Goal: Task Accomplishment & Management: Use online tool/utility

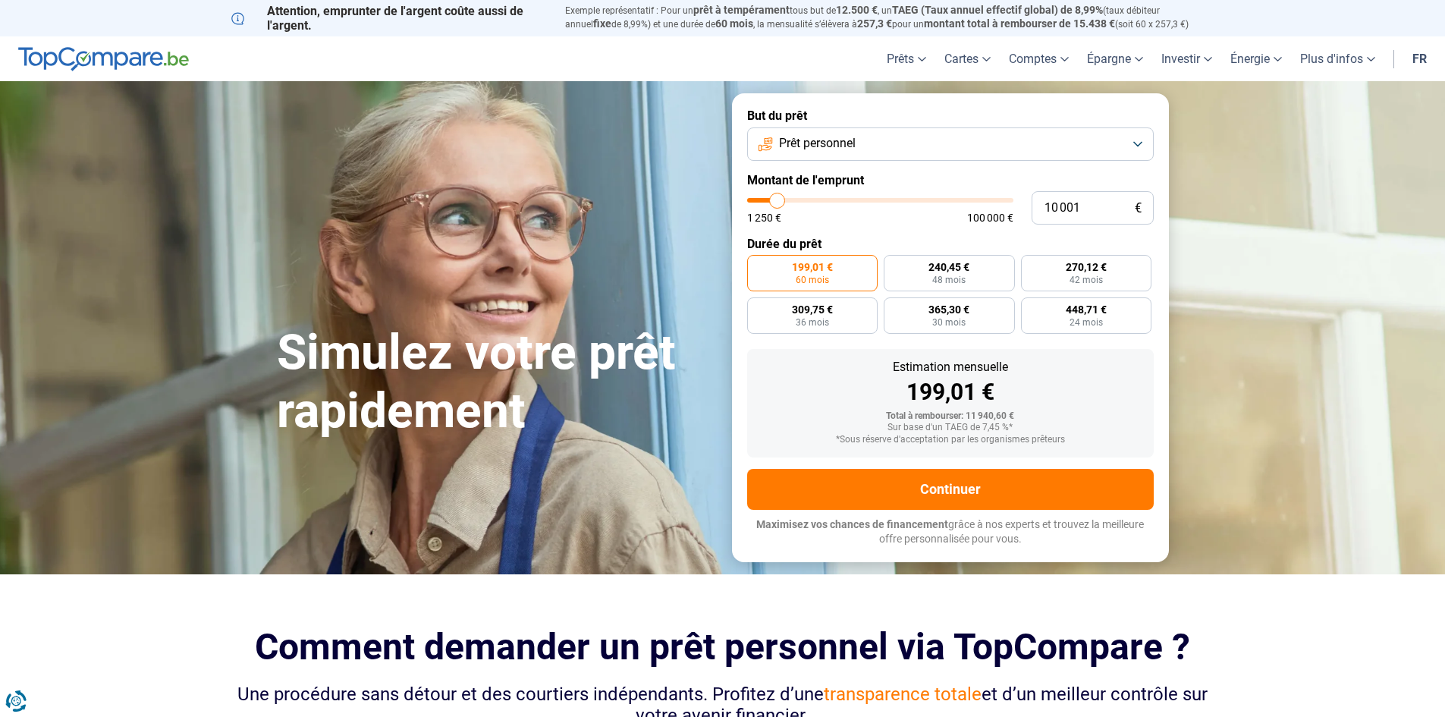
type input "11 250"
type input "11250"
type input "12 000"
type input "12000"
type input "12 750"
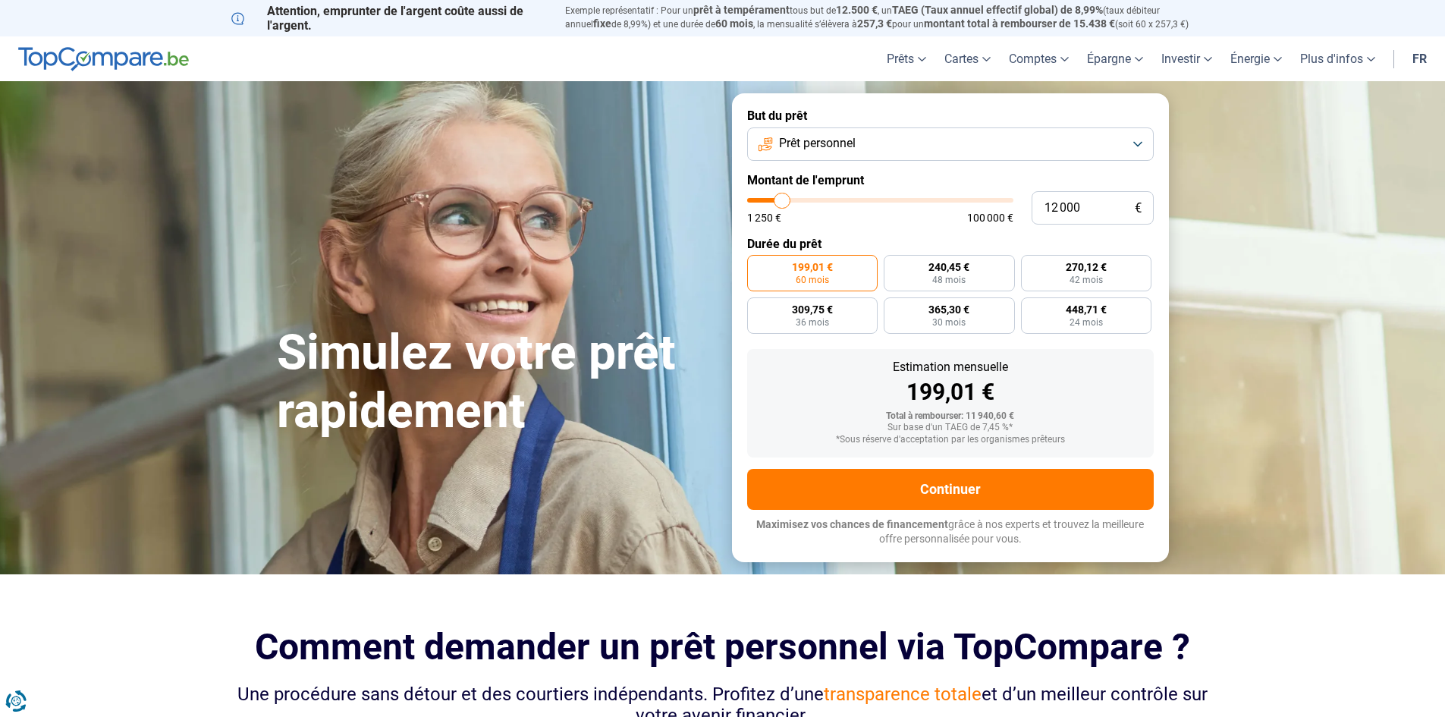
type input "12750"
type input "13 000"
type input "13000"
type input "14 000"
type input "14000"
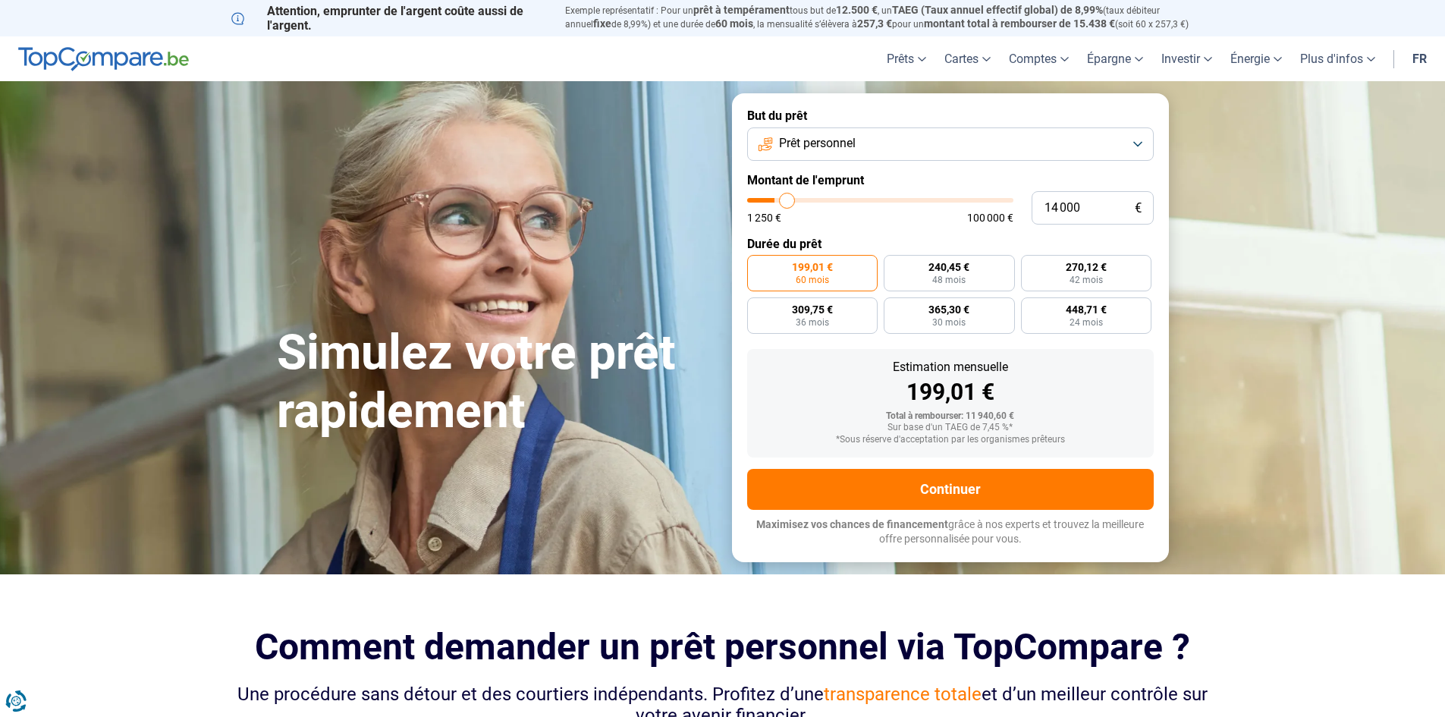
type input "14 500"
type input "14500"
type input "14 750"
type input "14750"
type input "15 000"
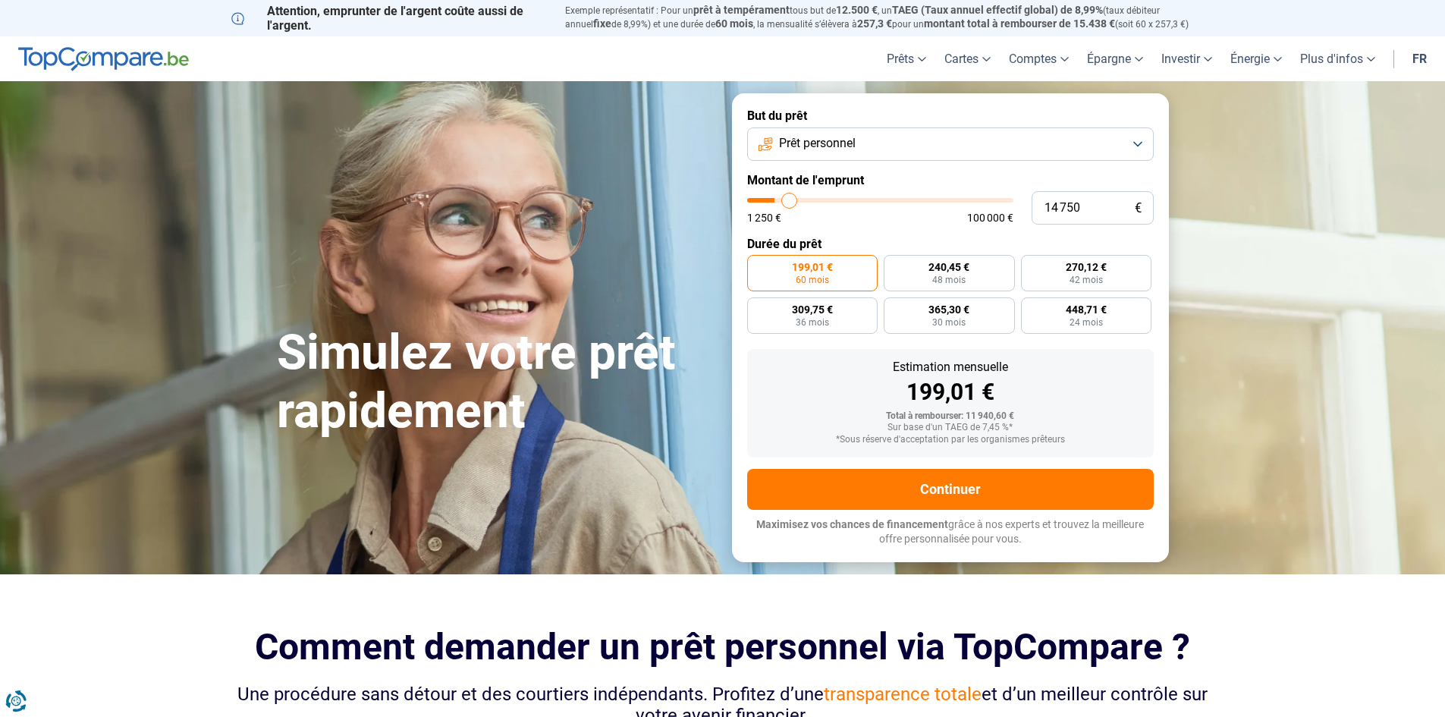
type input "15000"
type input "15 500"
type input "15500"
type input "15 750"
type input "15750"
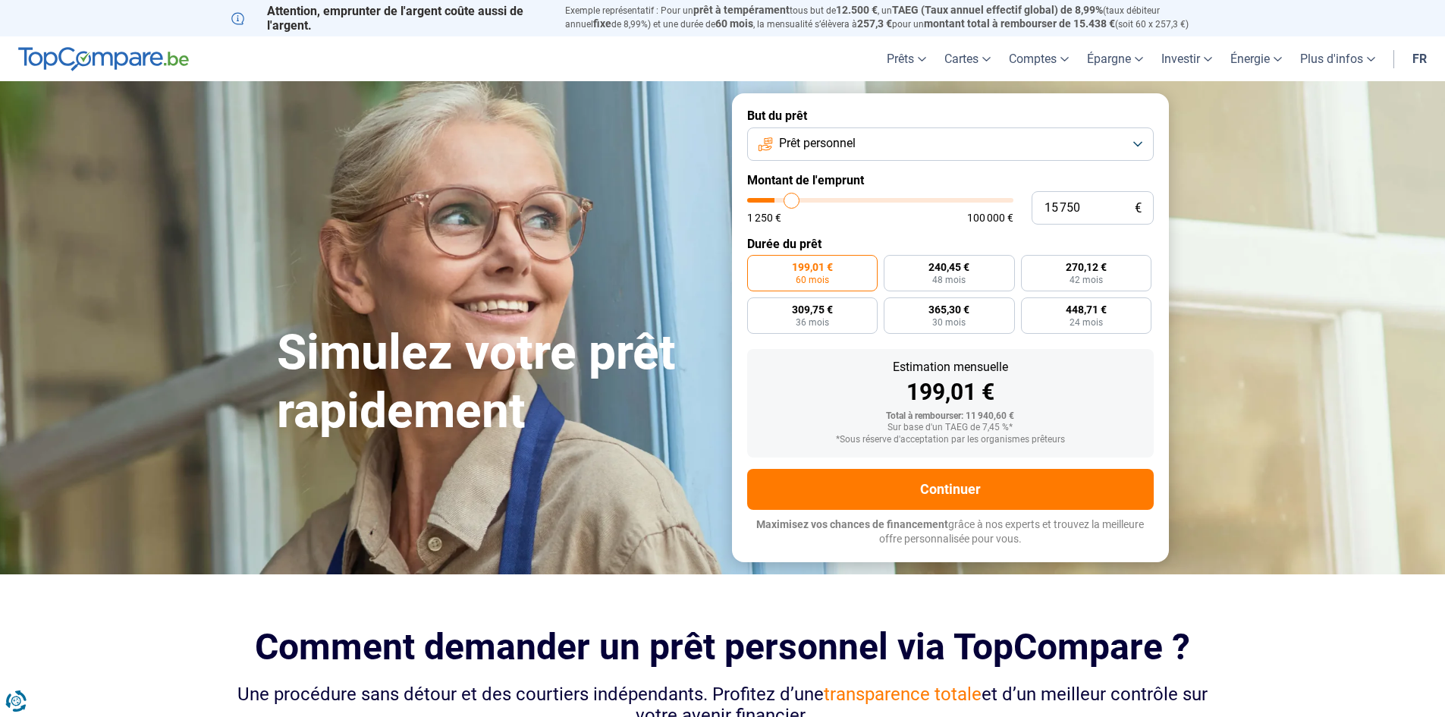
type input "16 000"
type input "16000"
type input "16 250"
type input "16250"
type input "16 500"
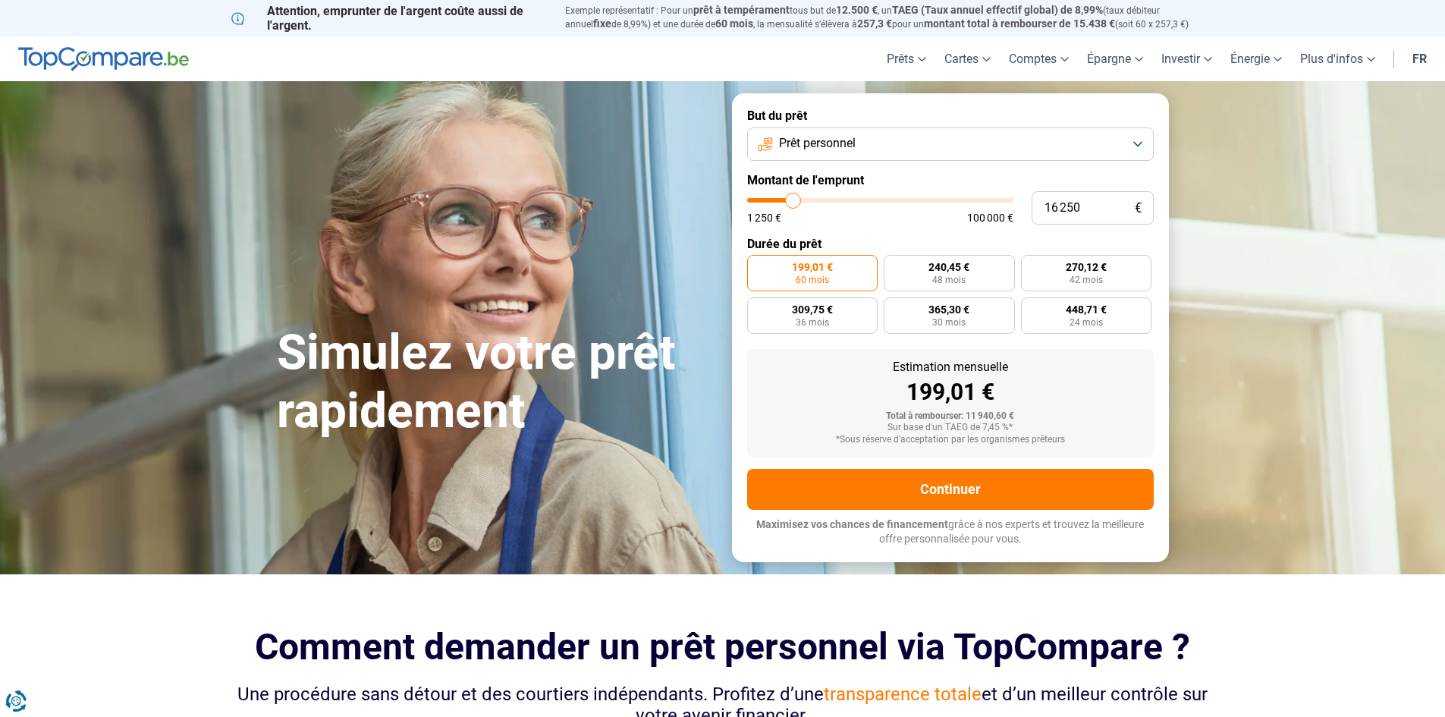
type input "16500"
type input "17 000"
type input "17000"
type input "17 250"
type input "17250"
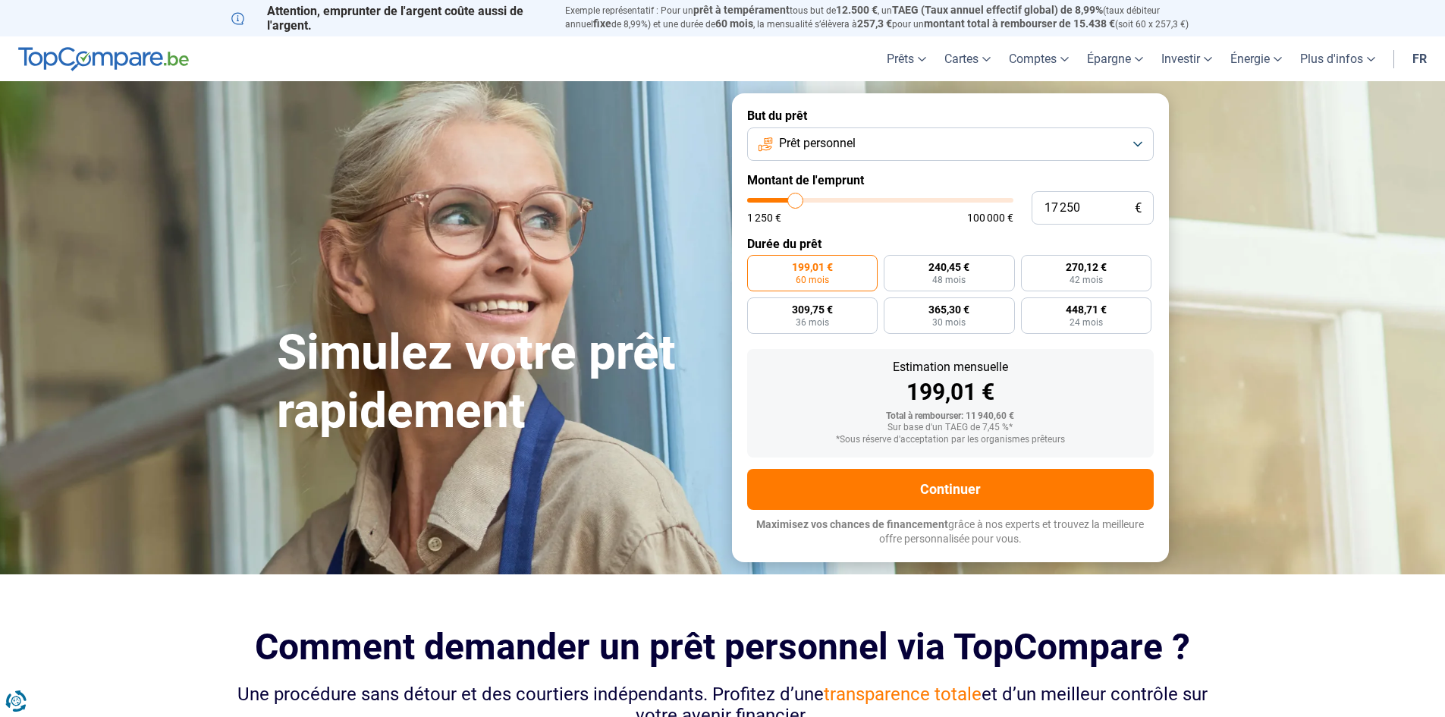
type input "17 750"
type input "17750"
type input "18 000"
type input "18000"
type input "18 500"
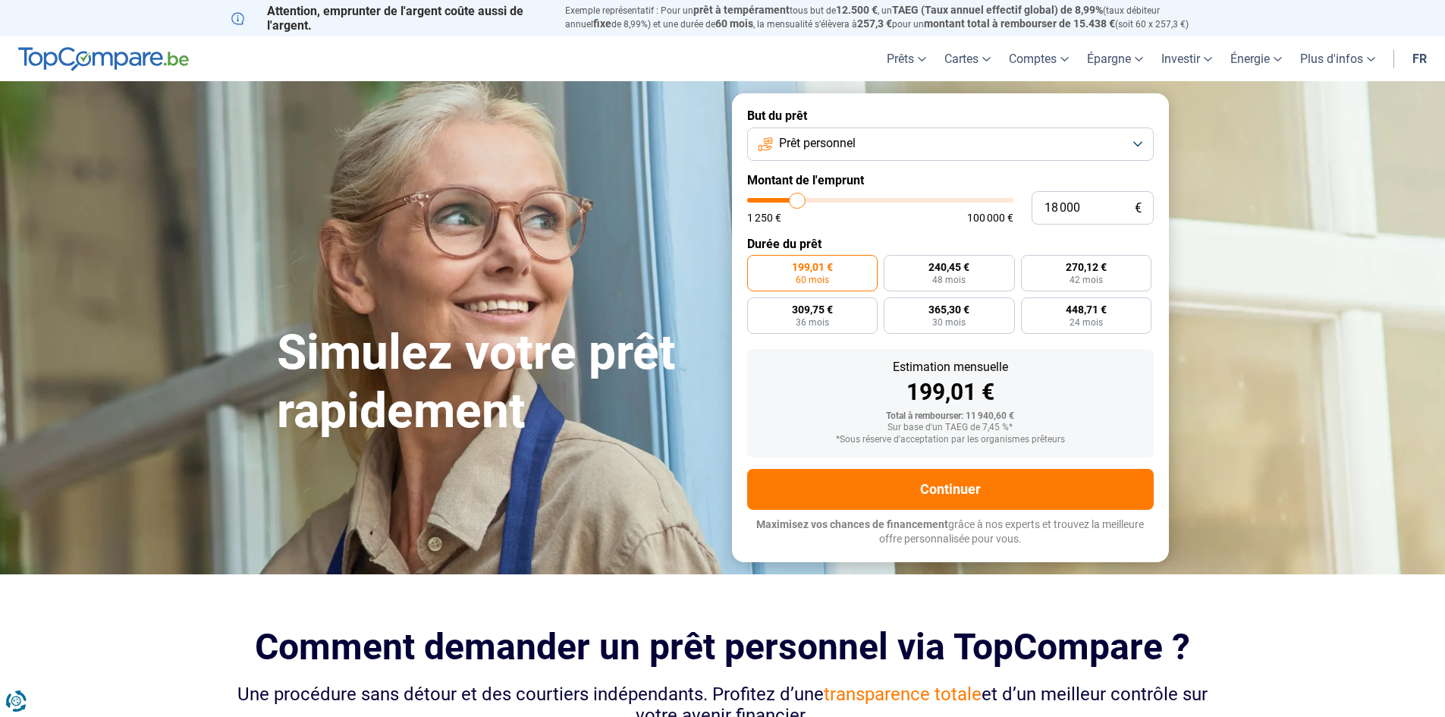
type input "18500"
type input "18 750"
type input "18750"
type input "19 000"
type input "19000"
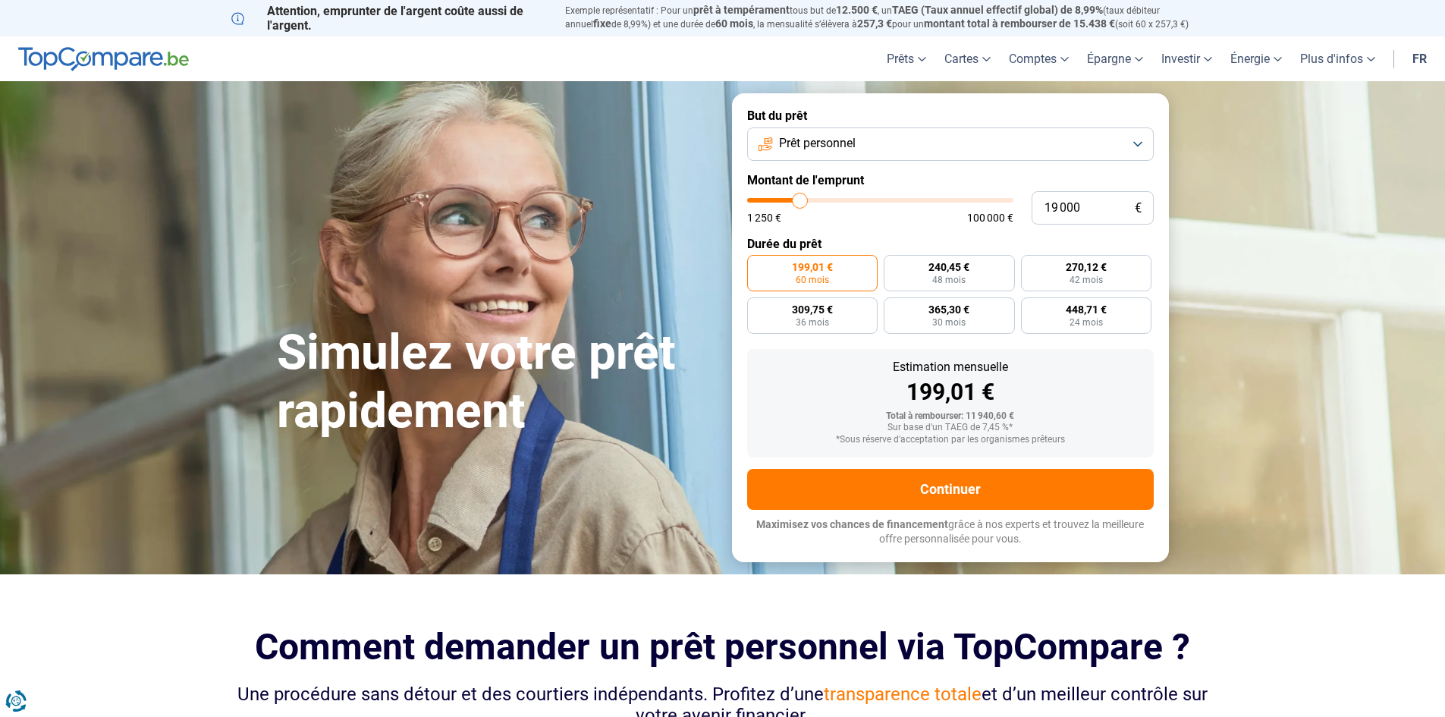
type input "19 250"
type input "19250"
type input "19 750"
type input "19750"
type input "20 000"
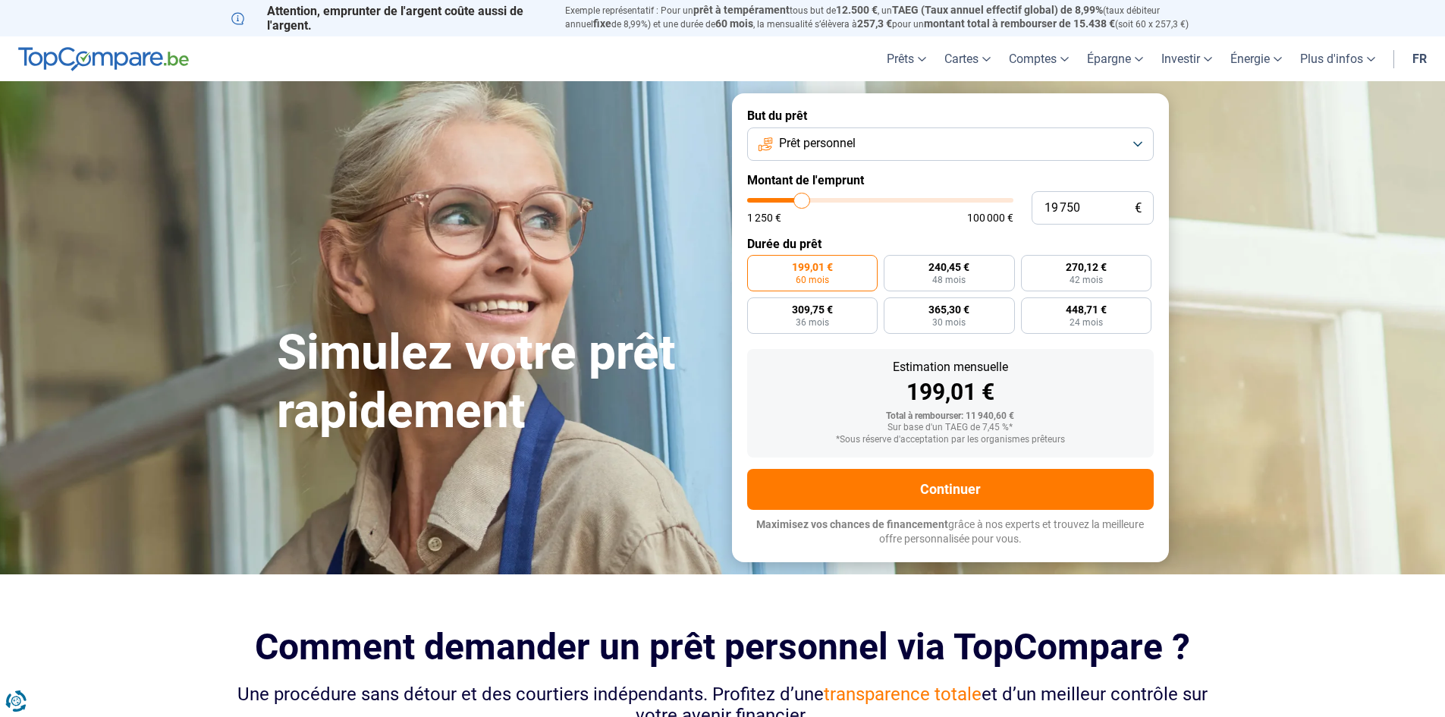
type input "20000"
type input "20 250"
type input "20250"
type input "20 500"
type input "20500"
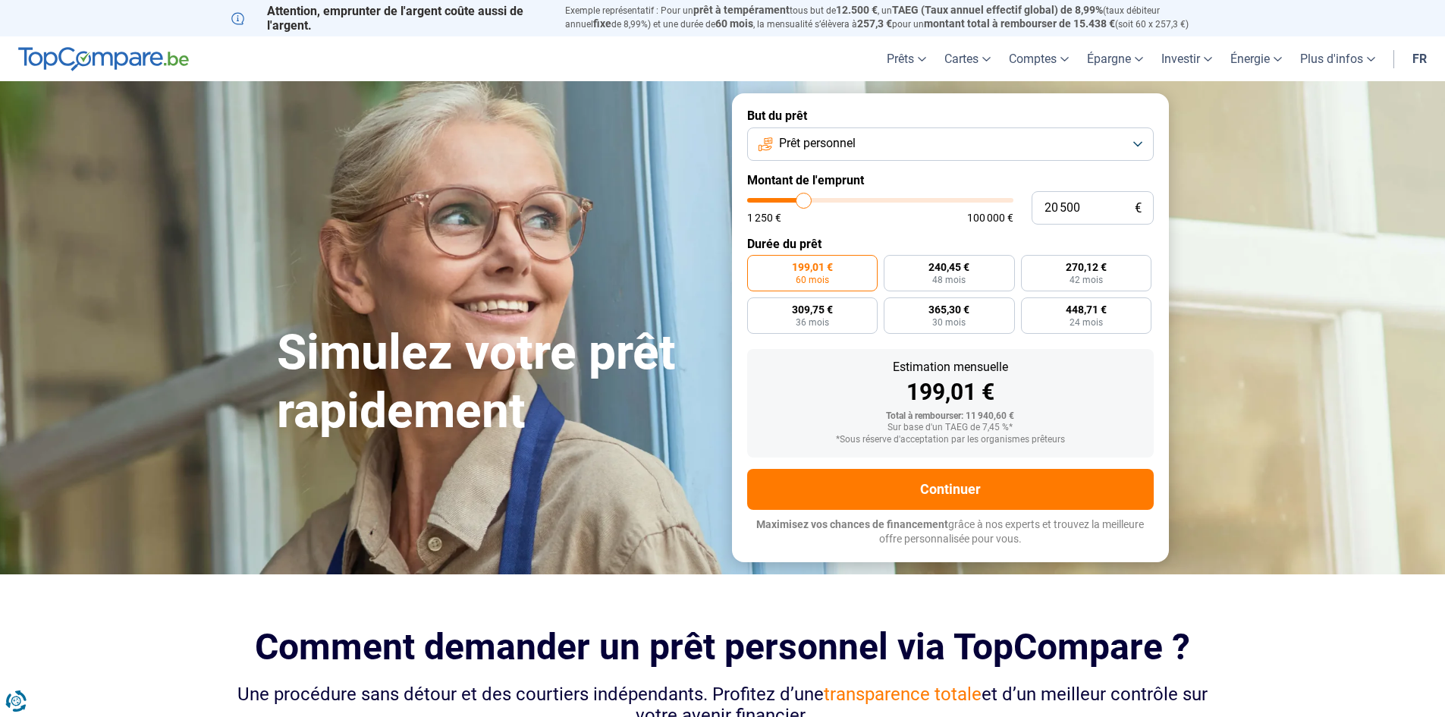
type input "20 750"
type input "20750"
type input "21 250"
type input "21250"
type input "21 500"
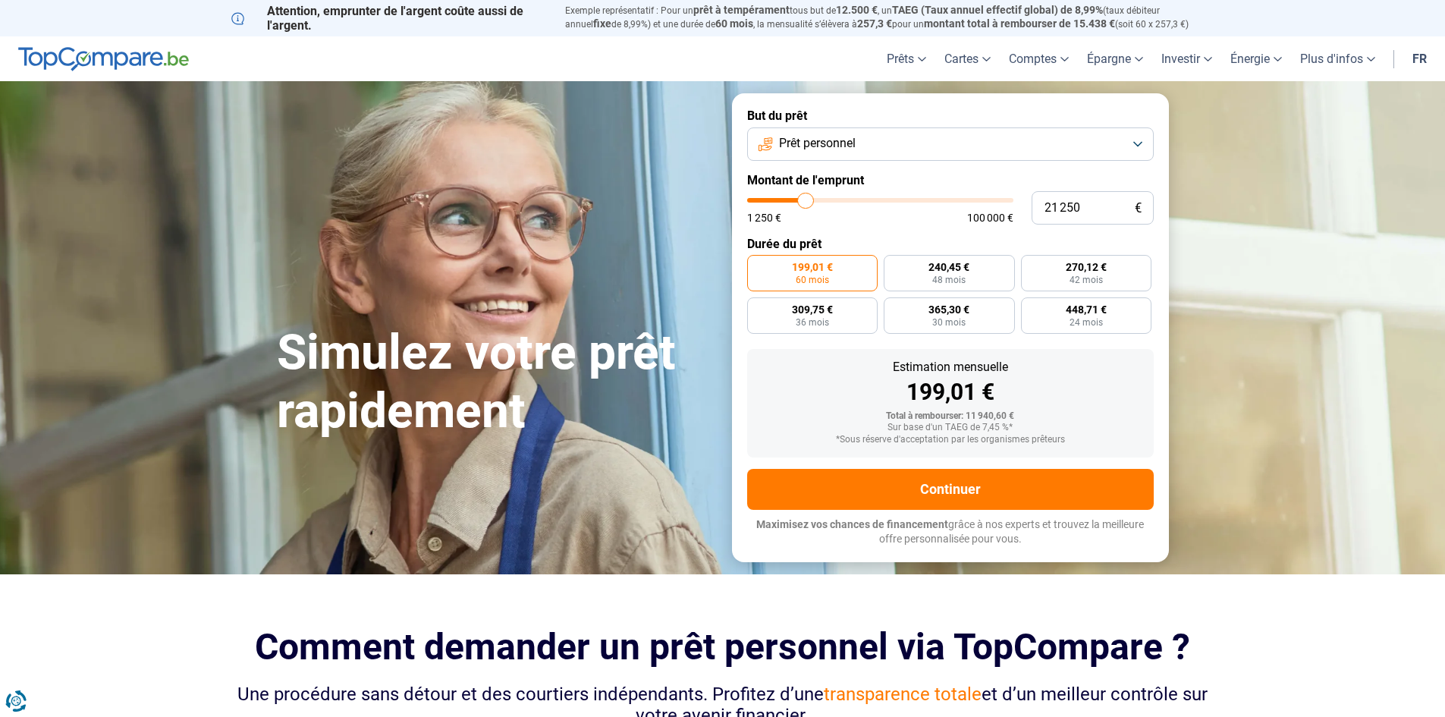
type input "21500"
type input "21 750"
type input "21750"
type input "22 250"
type input "22250"
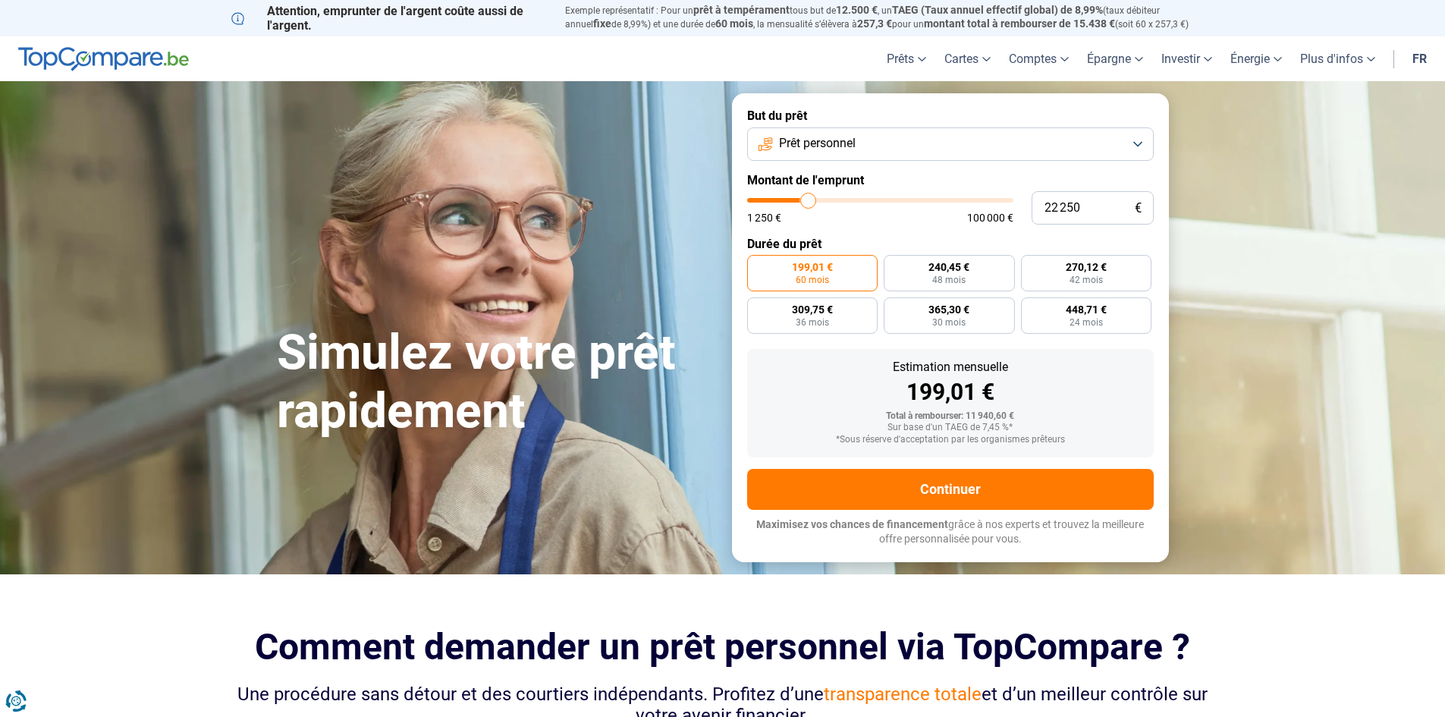
type input "22 750"
type input "22750"
type input "23 000"
type input "23000"
type input "23 500"
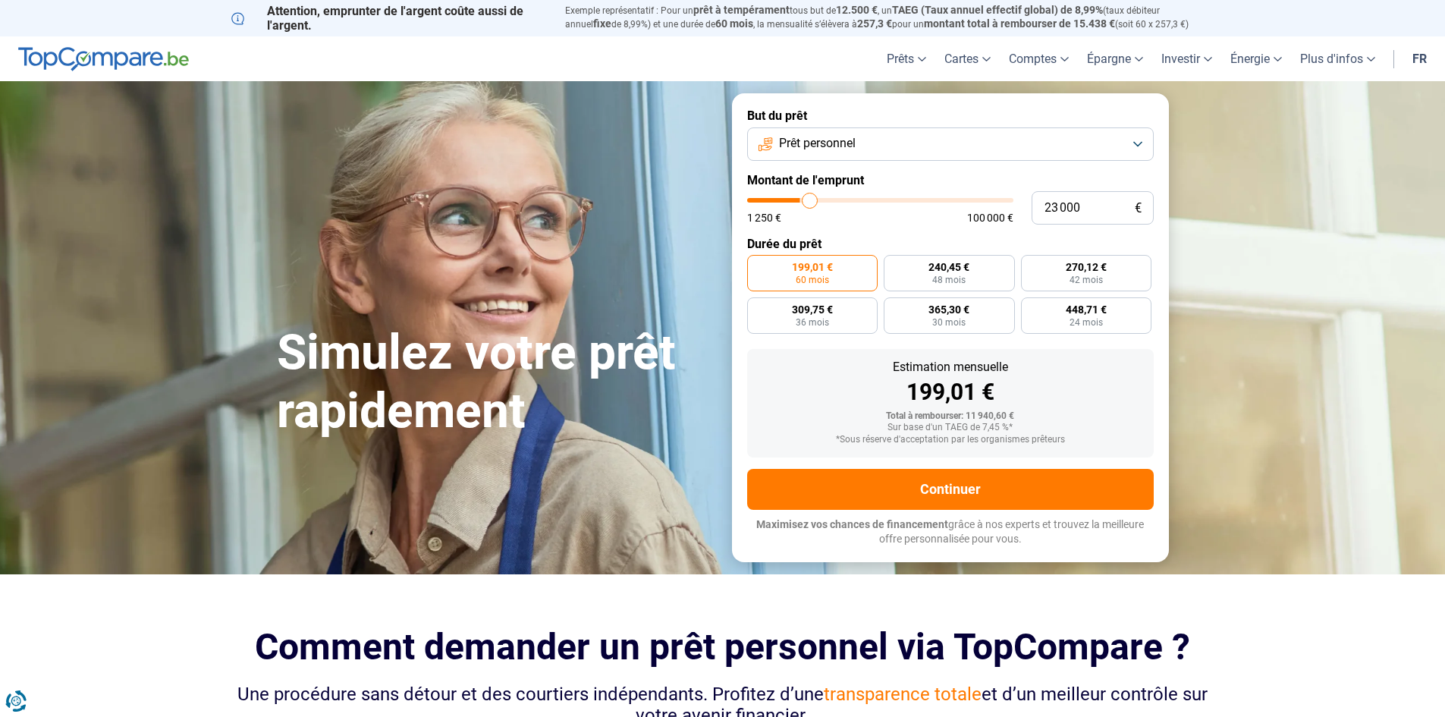
type input "23500"
type input "23 750"
type input "23750"
type input "24 250"
type input "24250"
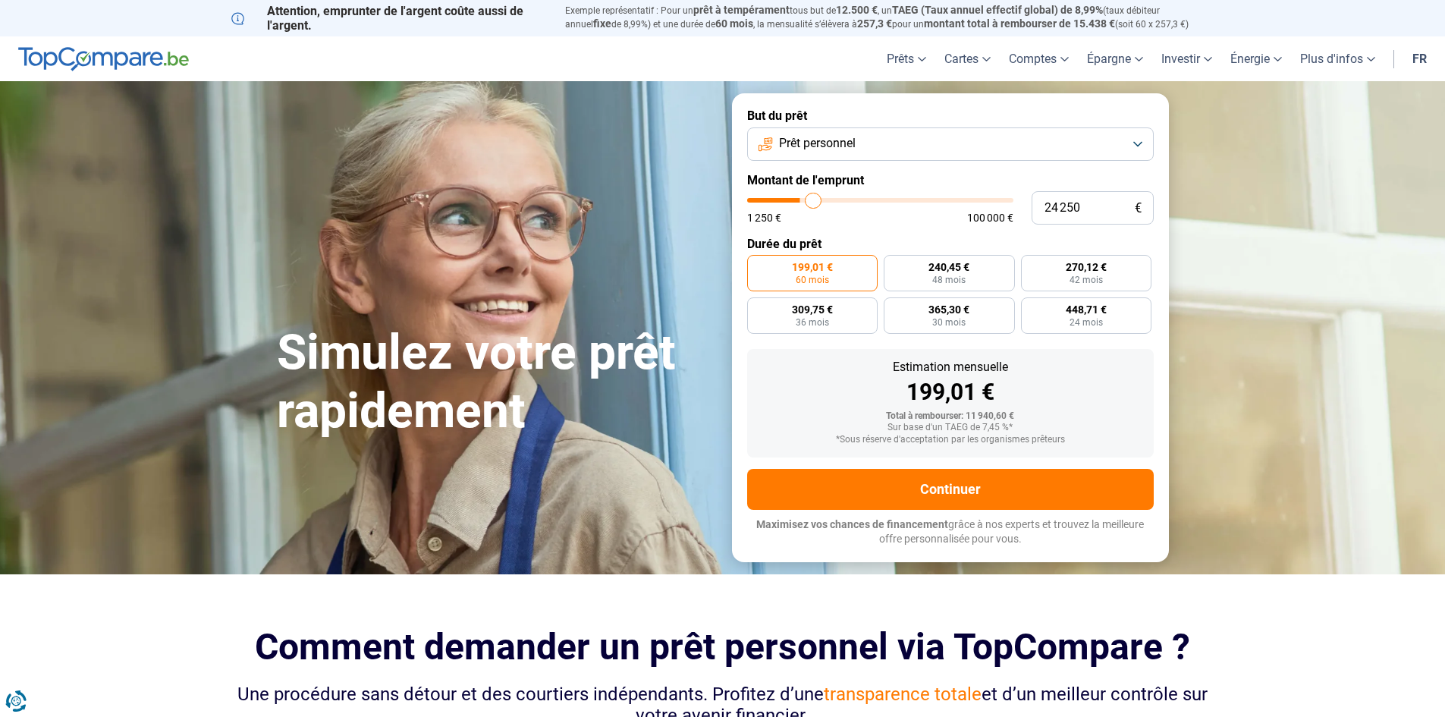
type input "24 500"
type input "24500"
type input "24 750"
type input "24750"
type input "25 250"
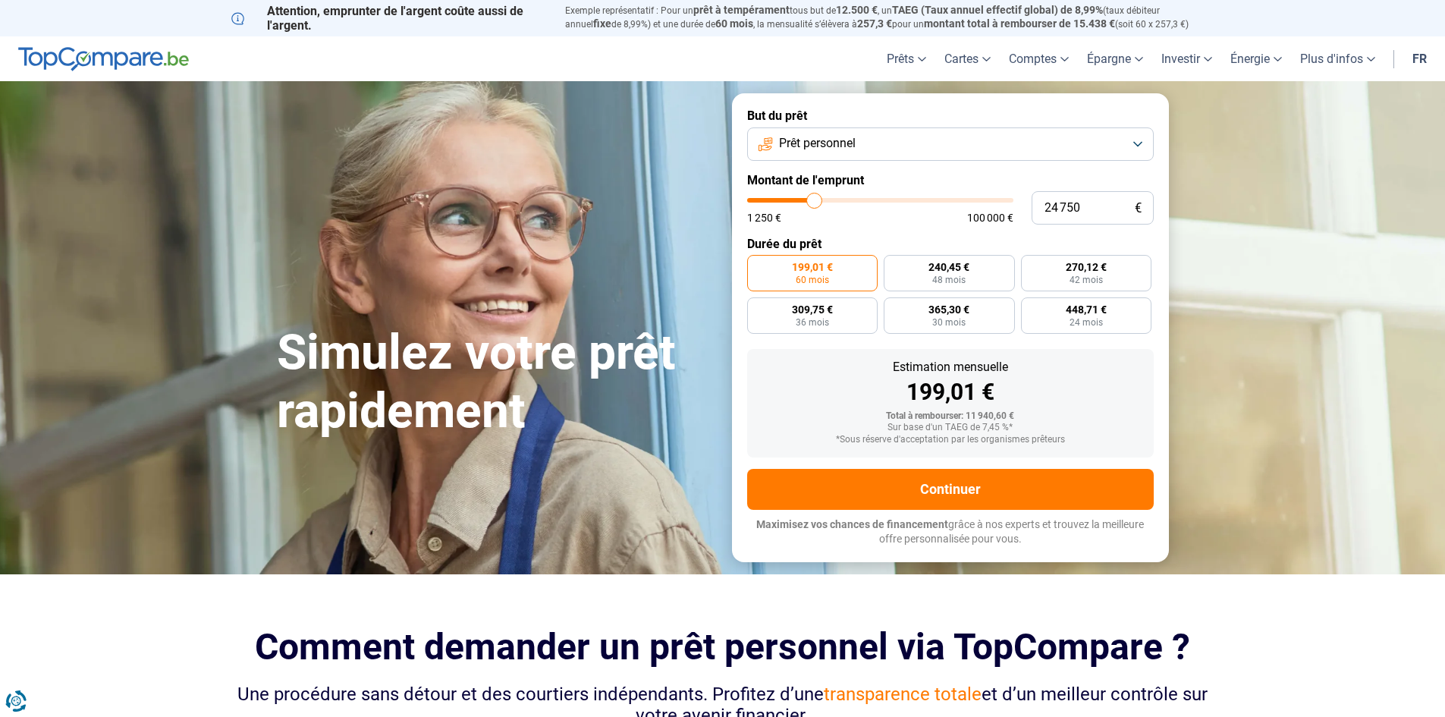
type input "25250"
type input "25 750"
type input "25750"
type input "26 000"
type input "26000"
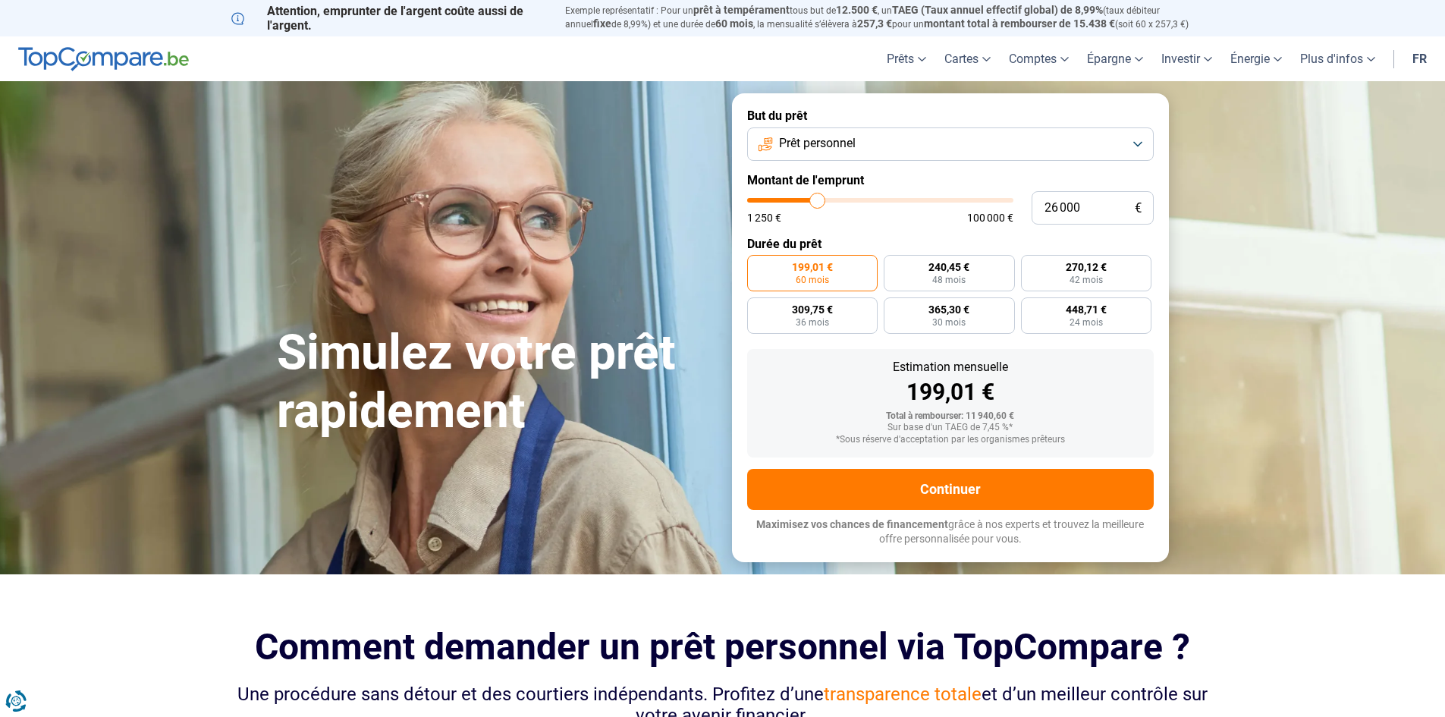
type input "26 250"
type input "26250"
type input "26 750"
type input "26750"
type input "27 250"
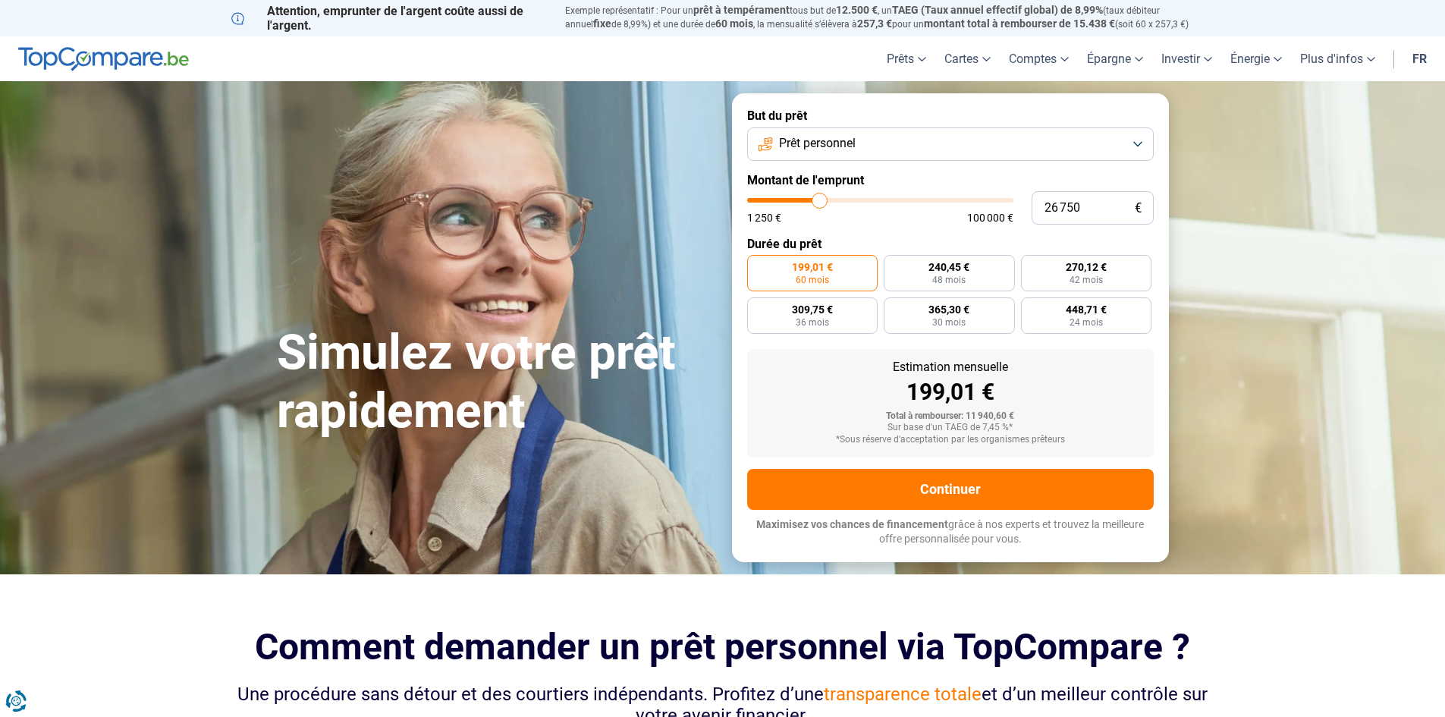
type input "27250"
type input "28 000"
type input "28000"
type input "28 250"
type input "28250"
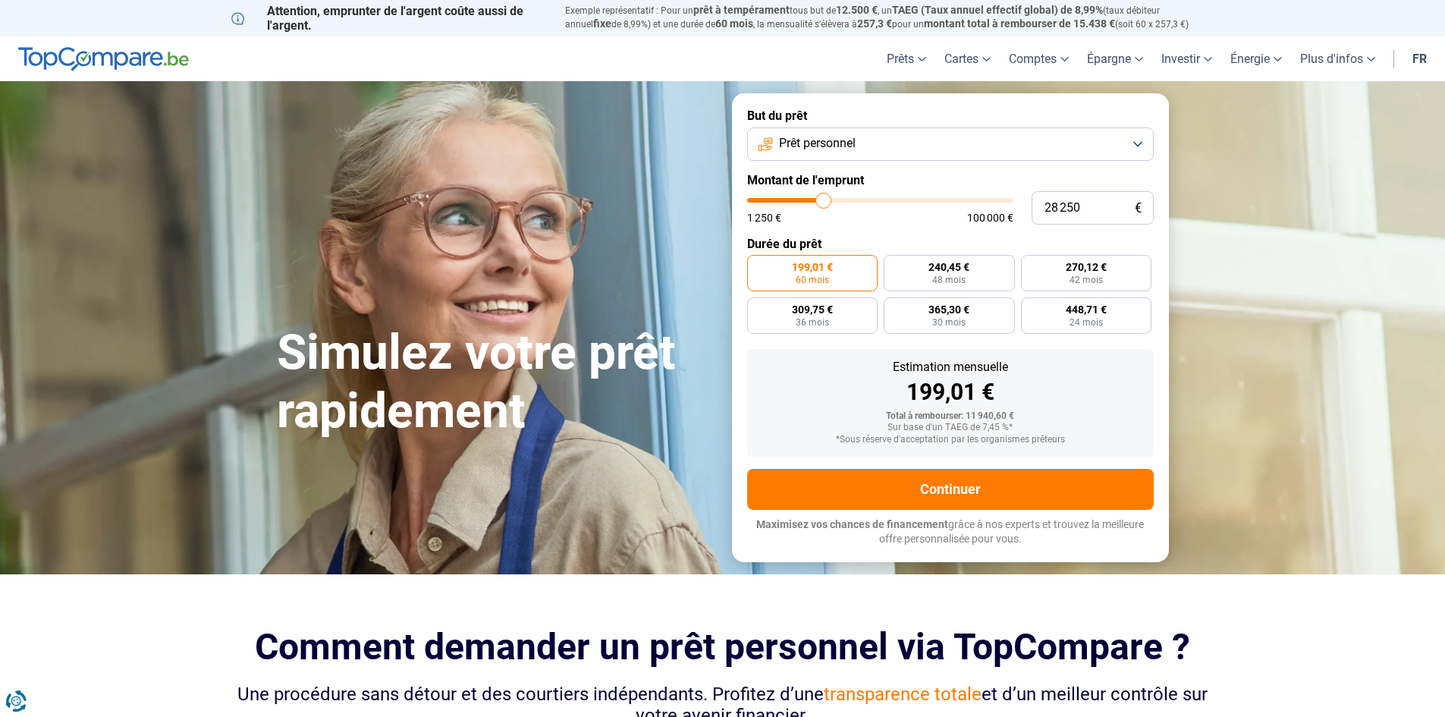
type input "28 750"
type input "28750"
type input "29 000"
type input "29000"
type input "29 250"
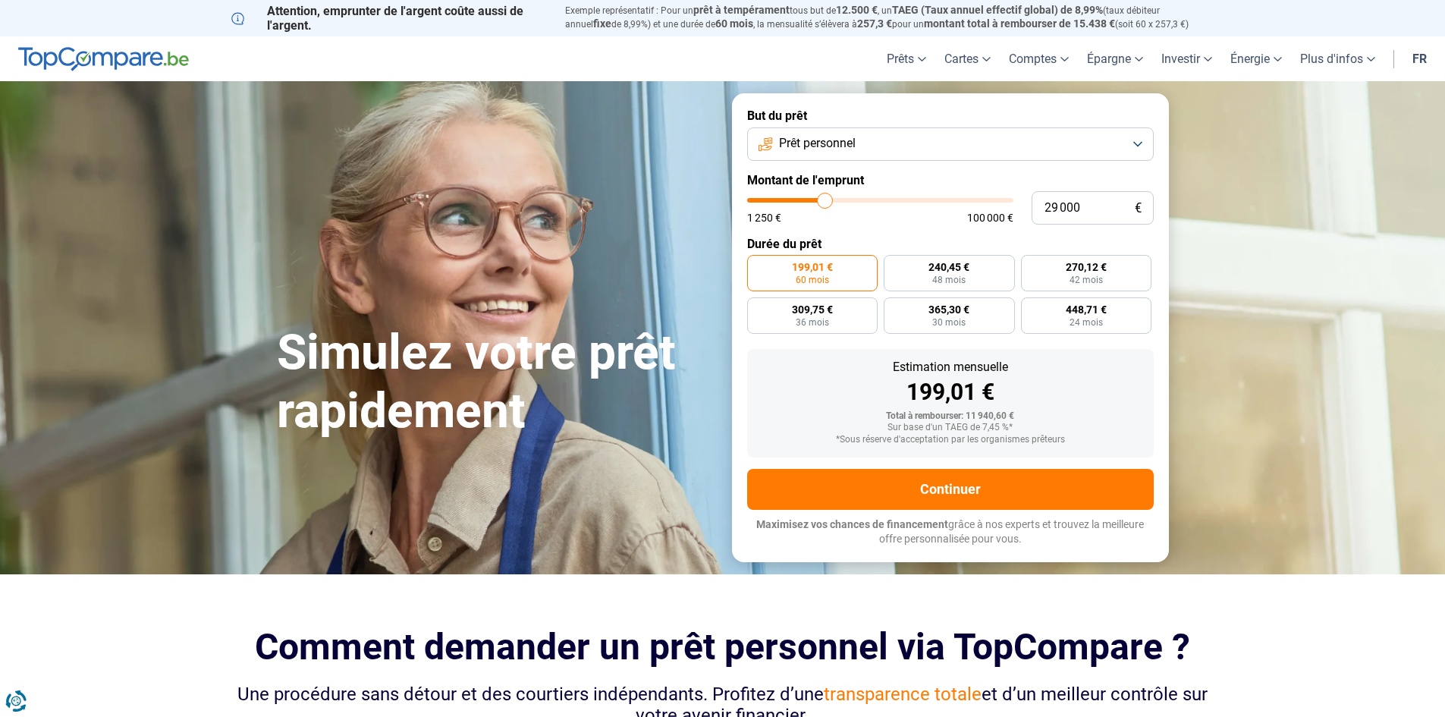
type input "29250"
type input "29 500"
type input "29500"
type input "29 750"
type input "29750"
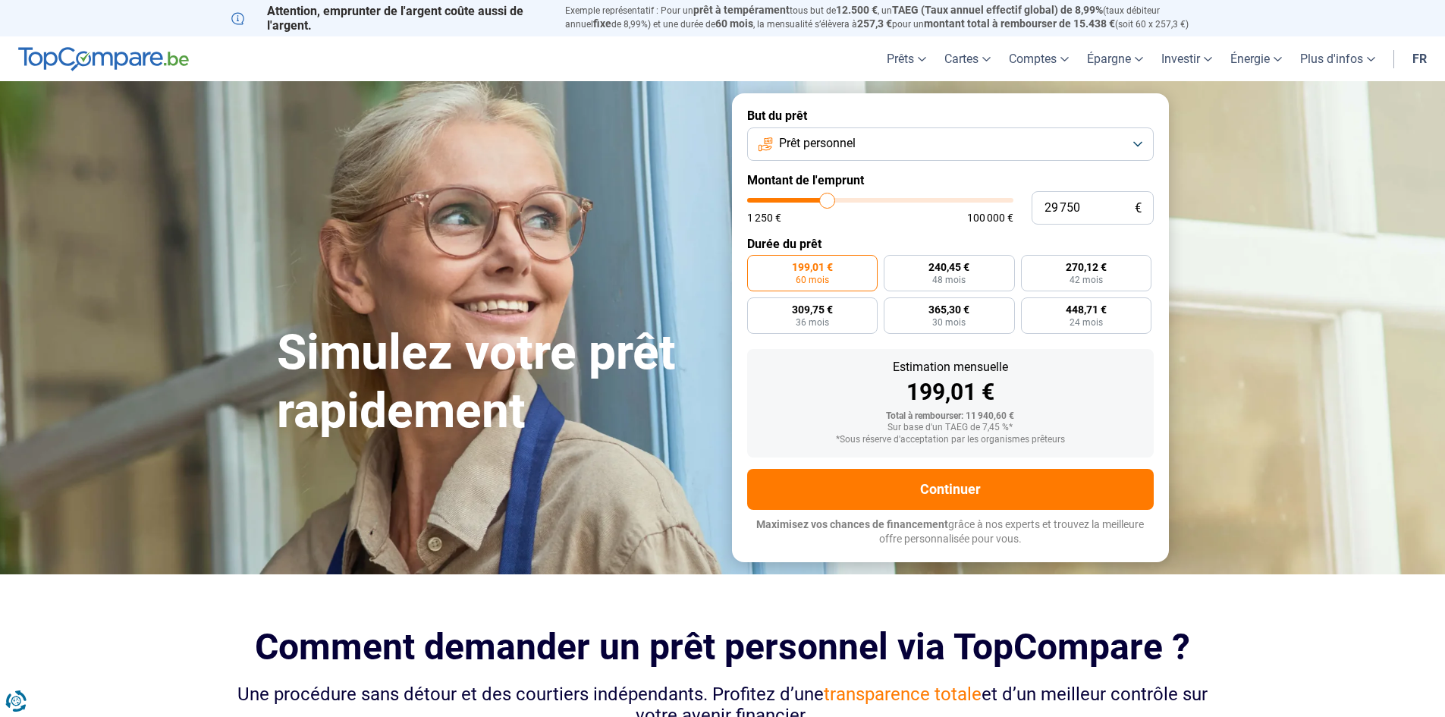
type input "30 500"
type input "30500"
type input "30 750"
type input "30750"
type input "31 000"
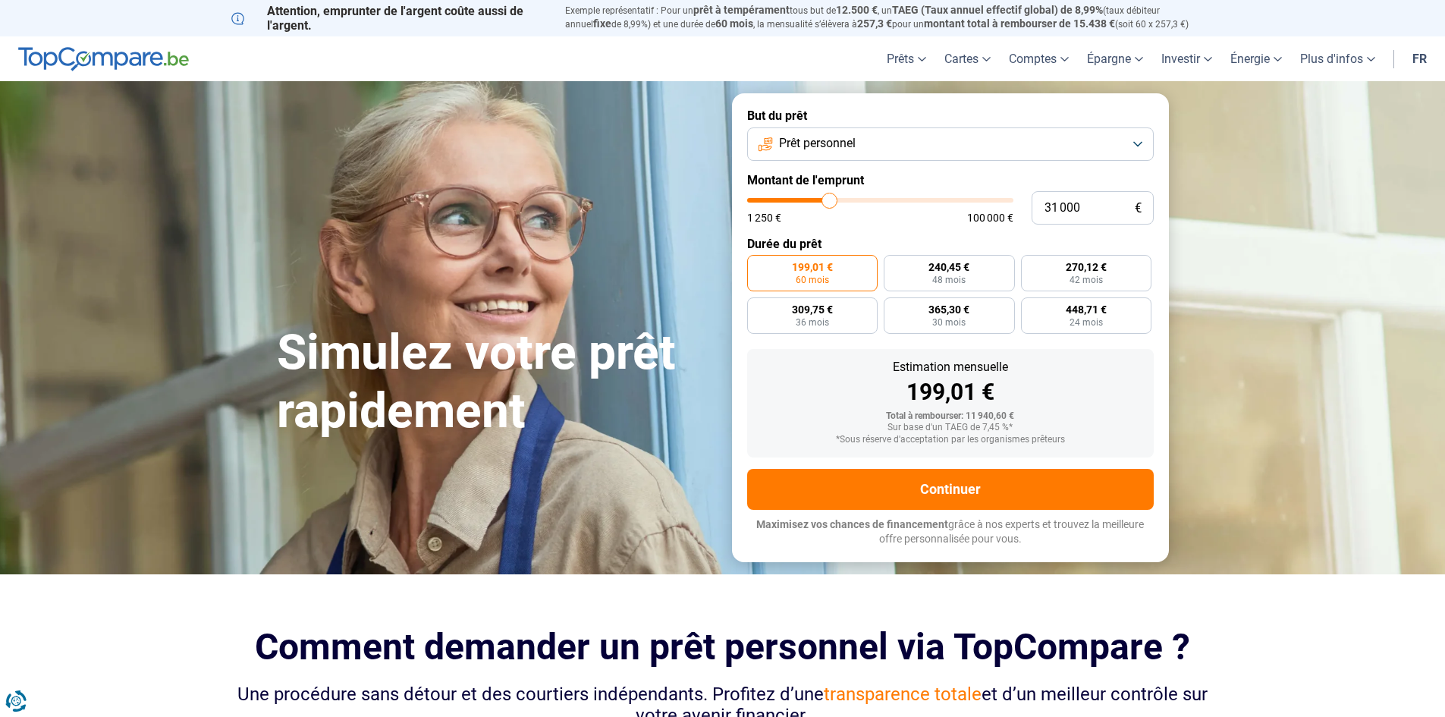
type input "31000"
type input "31 250"
type input "31250"
type input "32 500"
type input "32500"
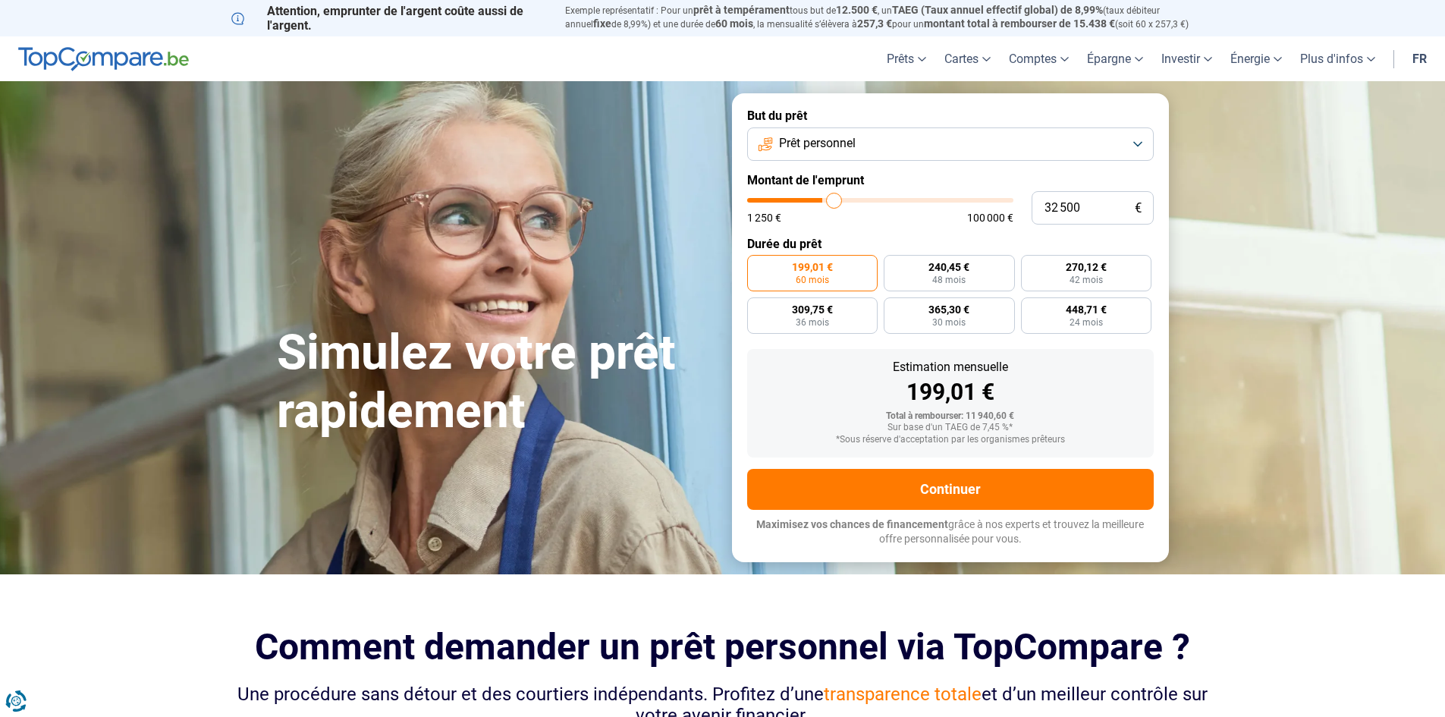
type input "33 250"
type input "33250"
type input "34 000"
type input "34000"
type input "35 000"
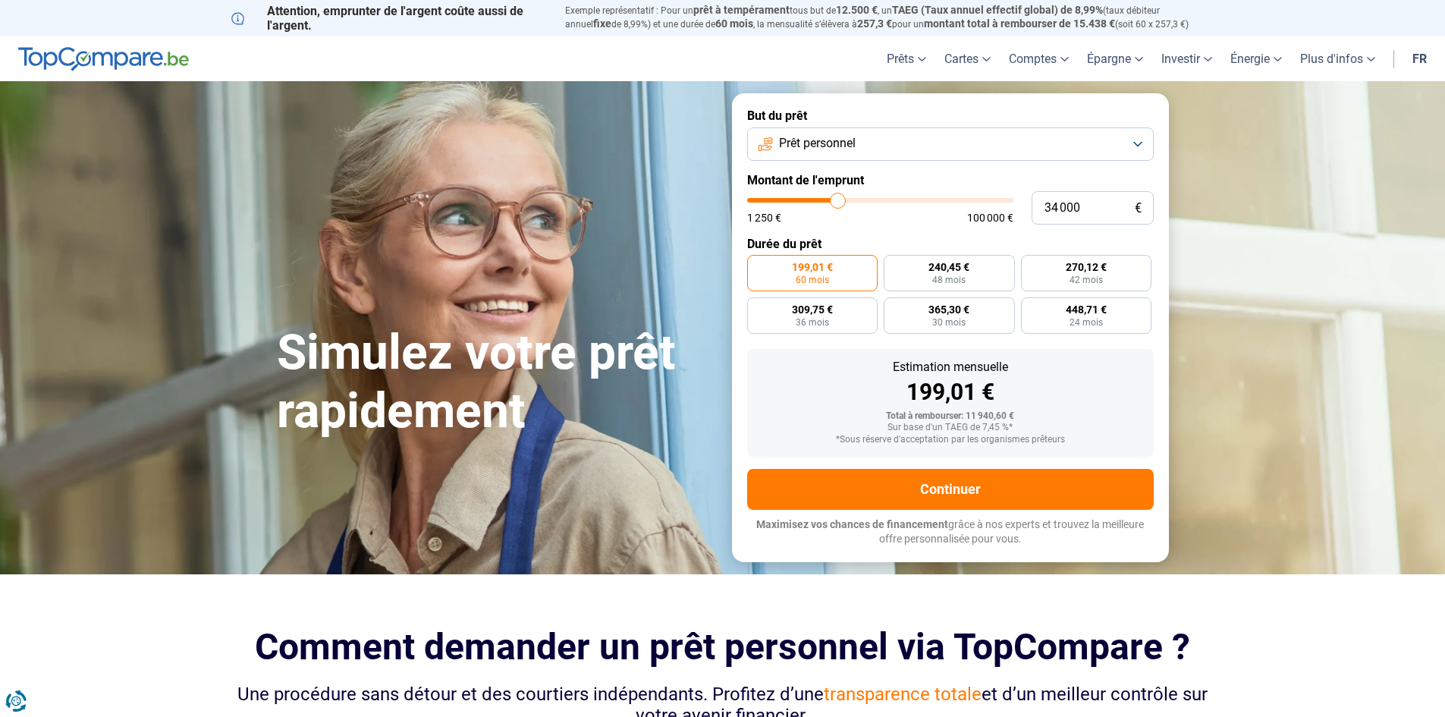
type input "35000"
type input "36 750"
type input "36750"
type input "38 500"
type input "38500"
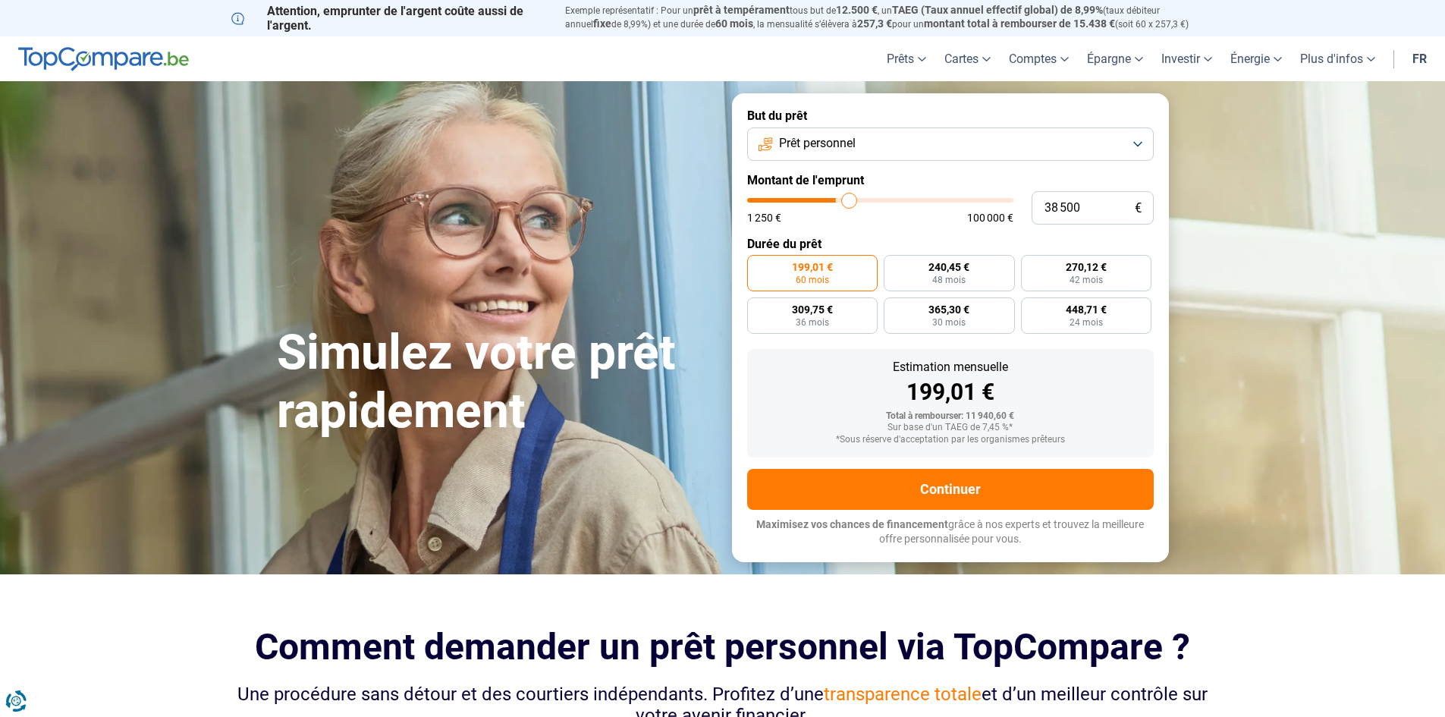
type input "41 500"
type input "41500"
type input "47 250"
type input "47250"
type input "49 750"
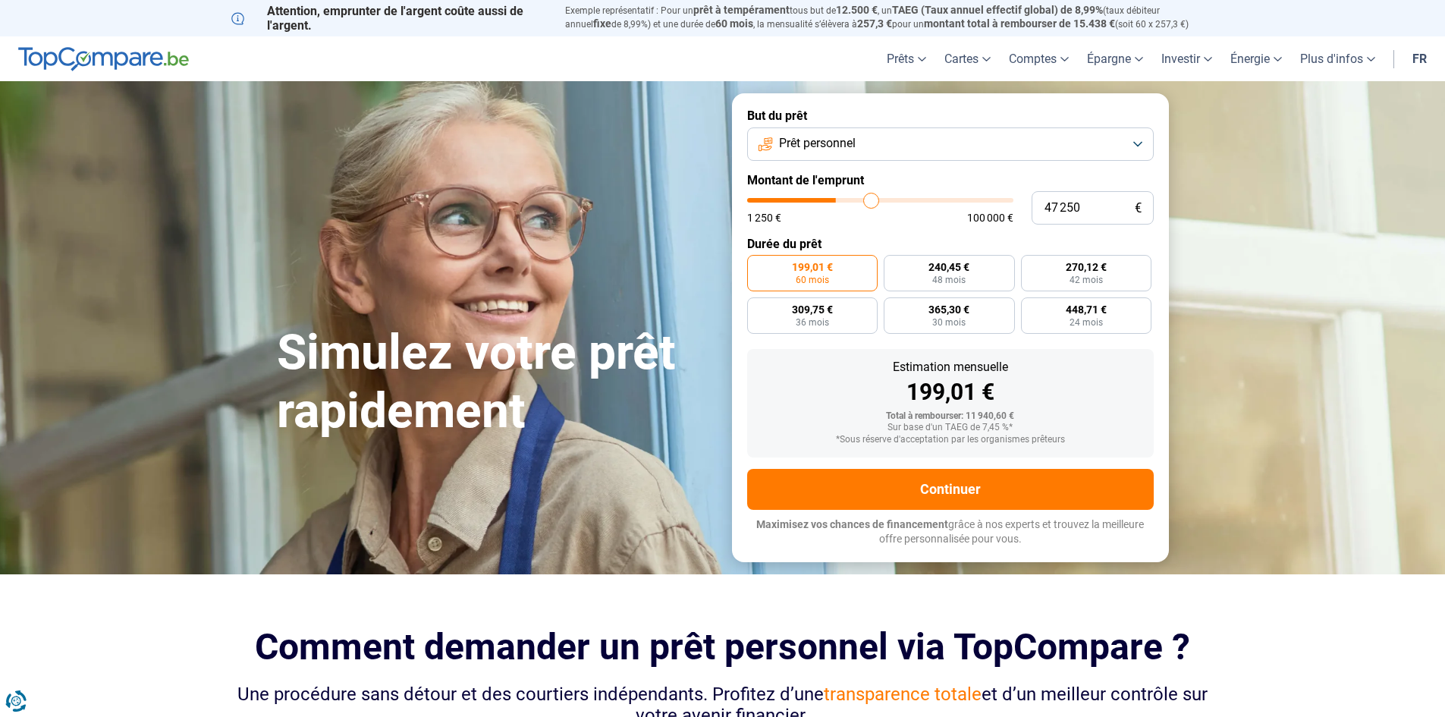
type input "49750"
type input "52 500"
type input "52500"
type input "57 500"
type input "57500"
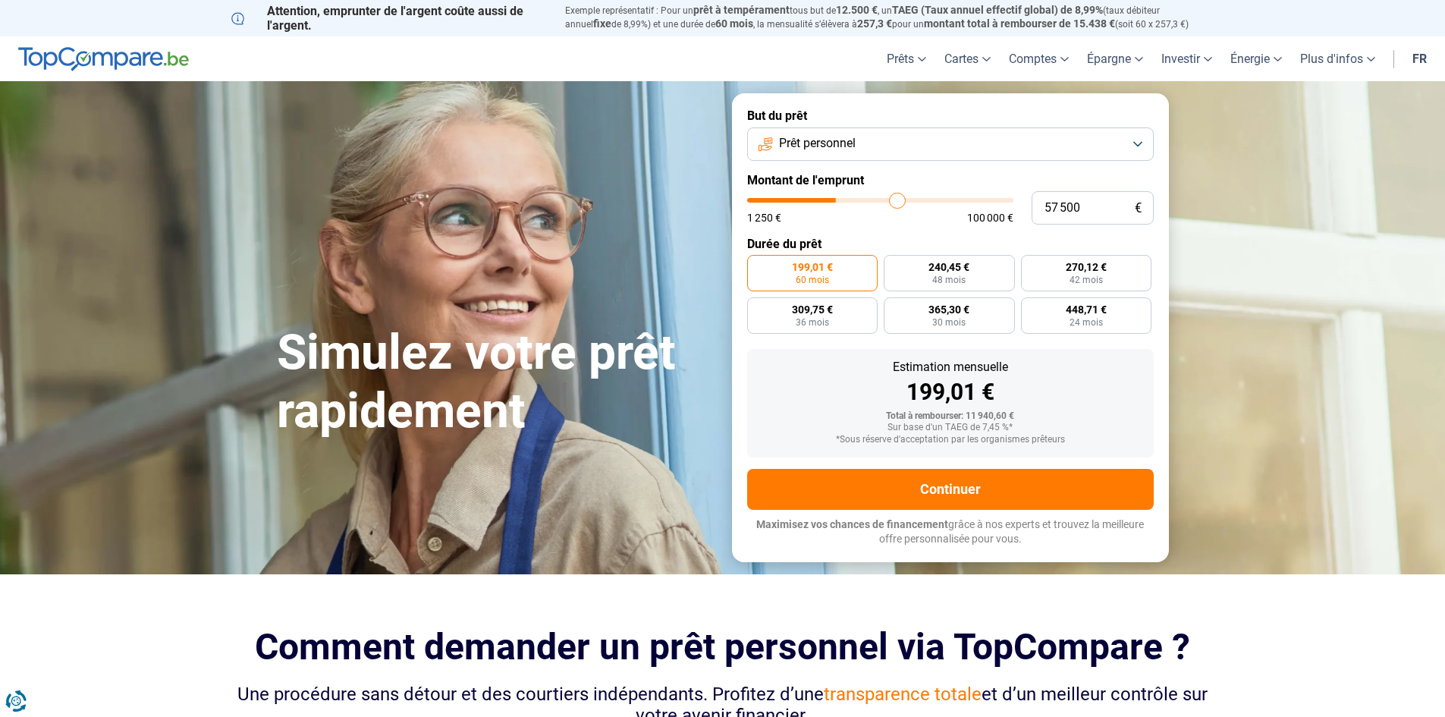
type input "61 000"
type input "61000"
type input "64 500"
type input "64500"
type input "67 500"
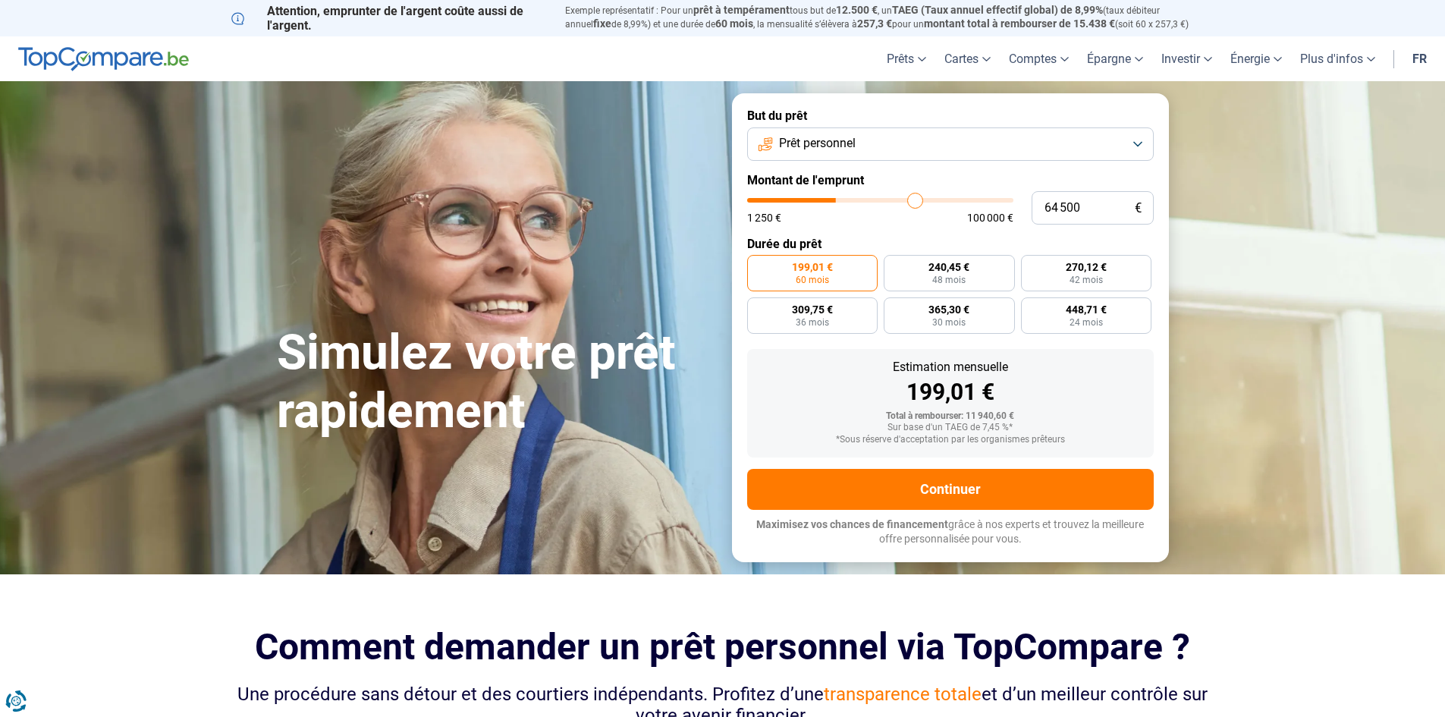
type input "67500"
type input "70 500"
type input "70500"
type input "73 500"
type input "73500"
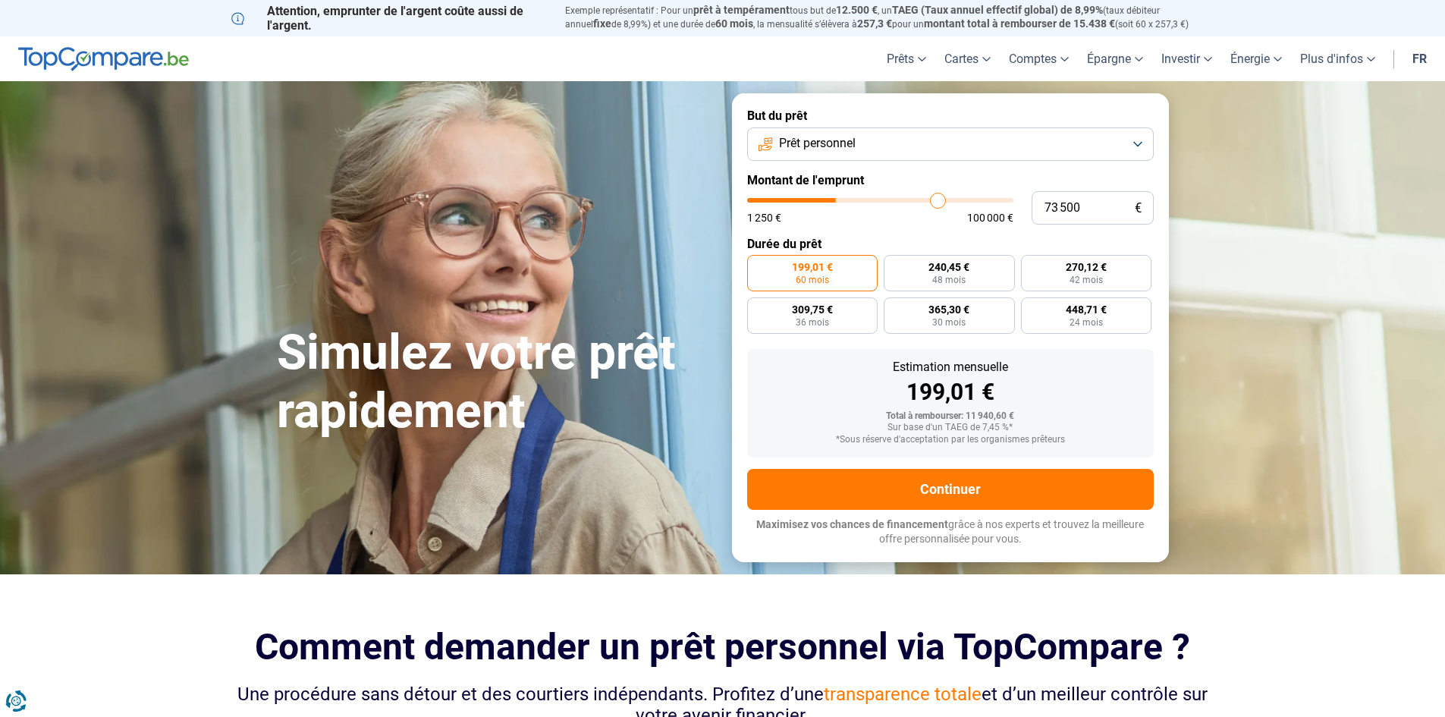
type input "76 750"
type input "76750"
type input "78 750"
type input "78750"
type input "80 250"
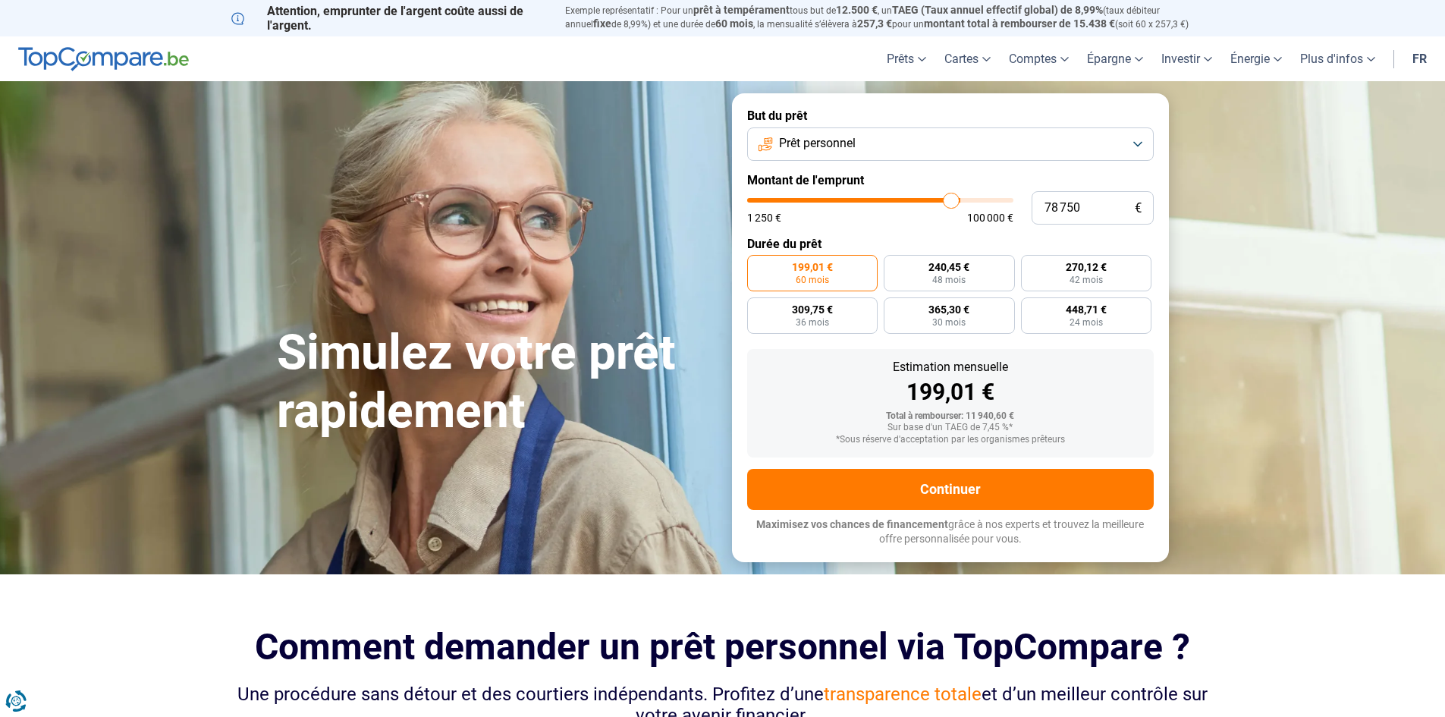
type input "80250"
type input "81 750"
type input "81750"
type input "82 500"
type input "82500"
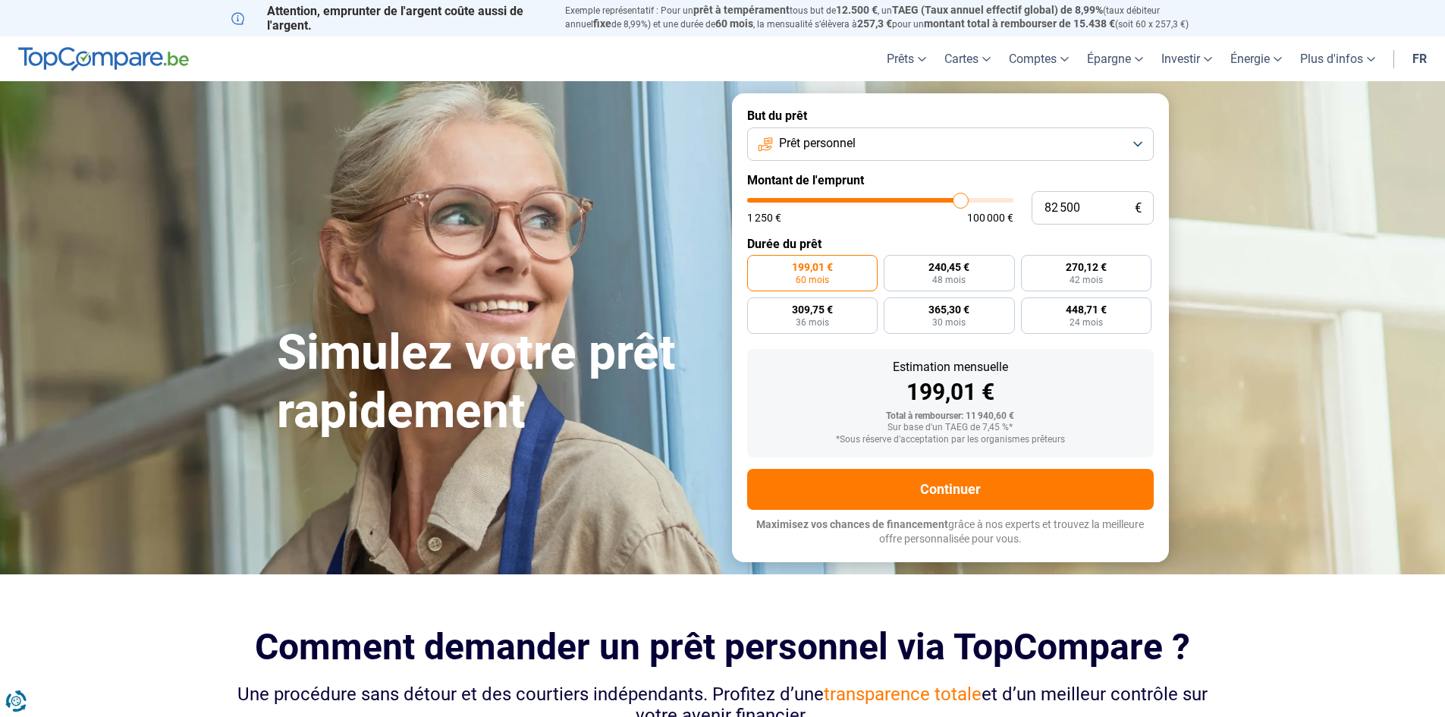
type input "83 000"
type input "83000"
type input "83 750"
type input "83750"
type input "84 000"
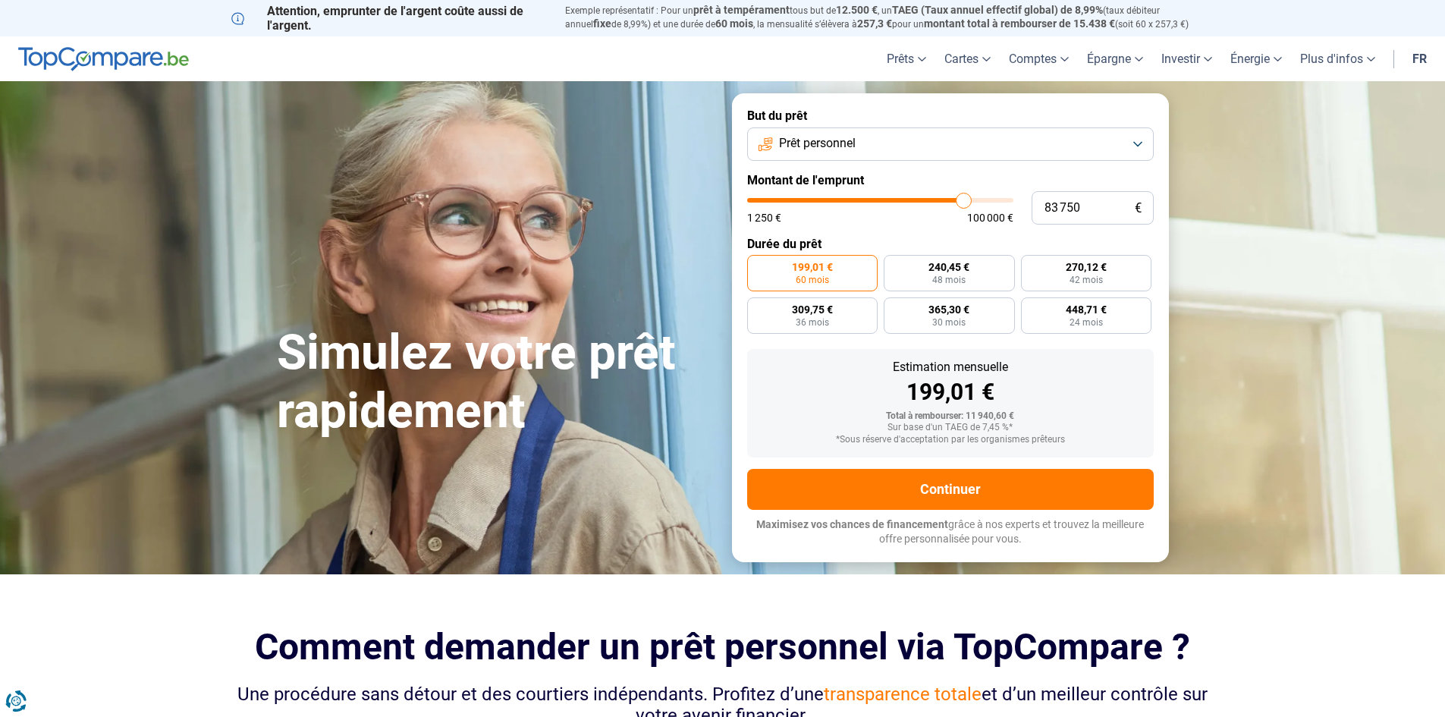
type input "84000"
type input "84 250"
type input "84250"
type input "84 500"
type input "84500"
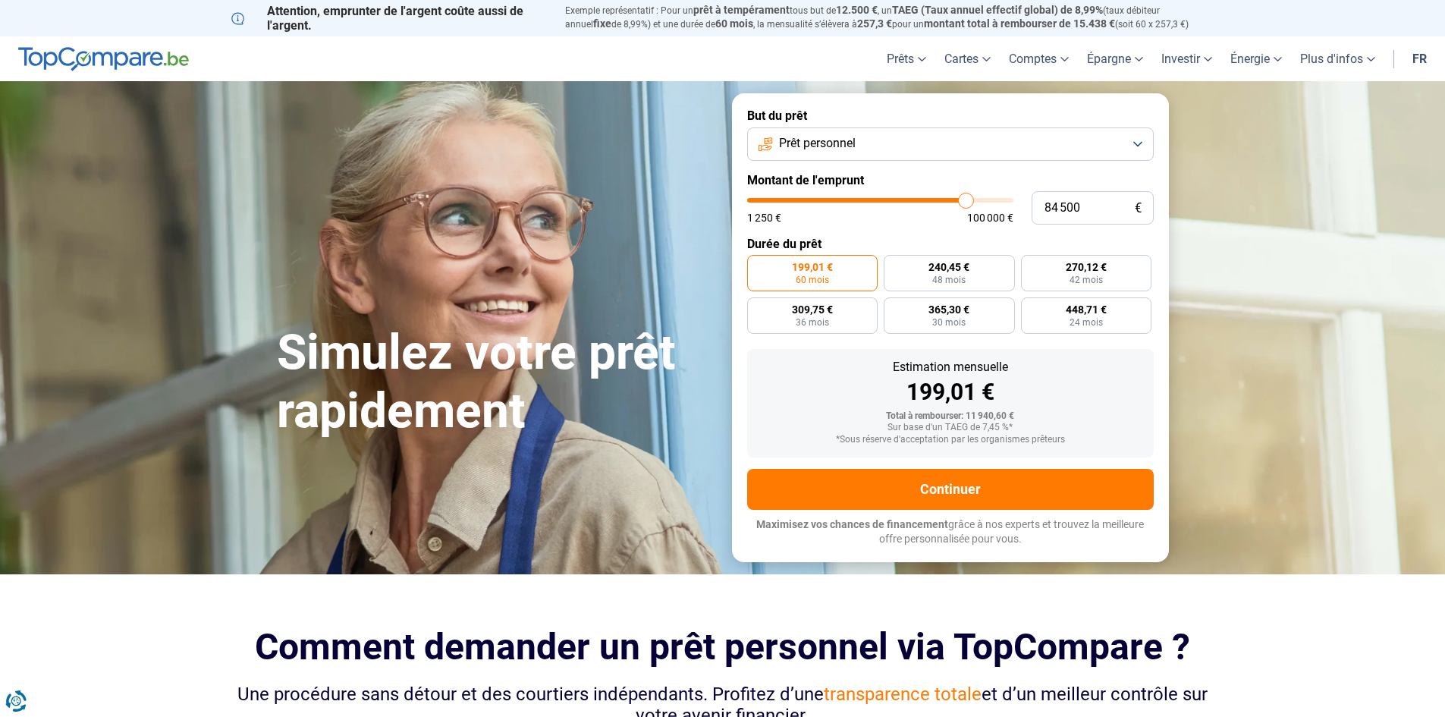
type input "85 250"
type input "85250"
type input "85 750"
type input "85750"
type input "86 000"
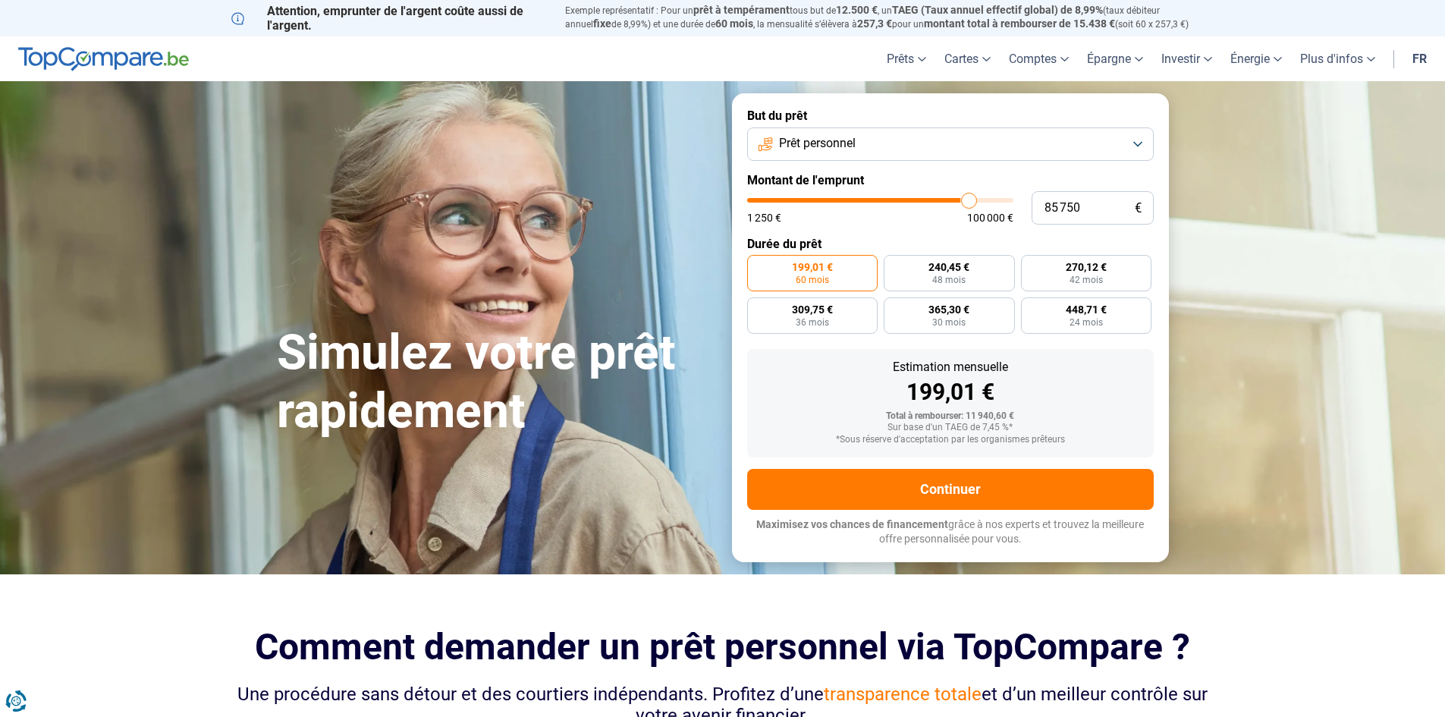
type input "86000"
type input "86 750"
type input "86750"
type input "87 000"
type input "87000"
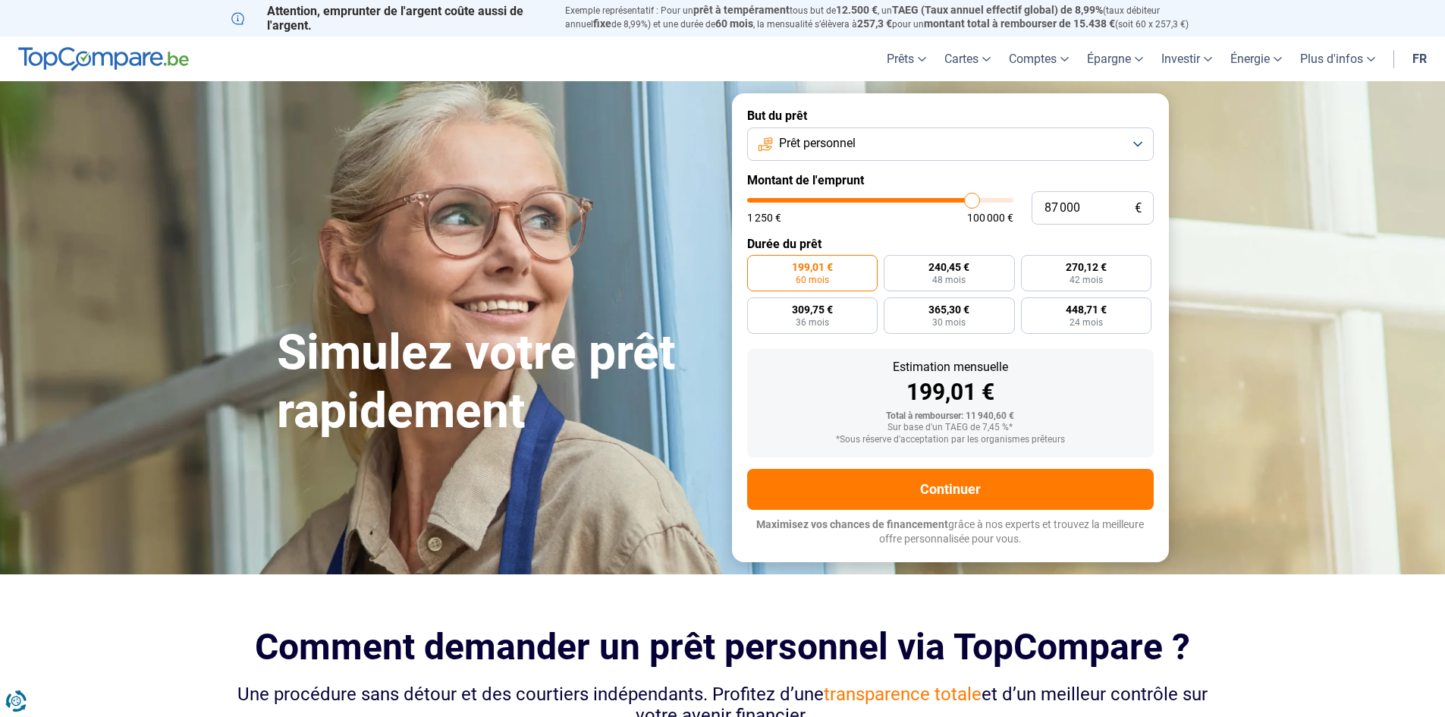
type input "87 250"
type input "87250"
type input "87 500"
type input "87500"
type input "88 000"
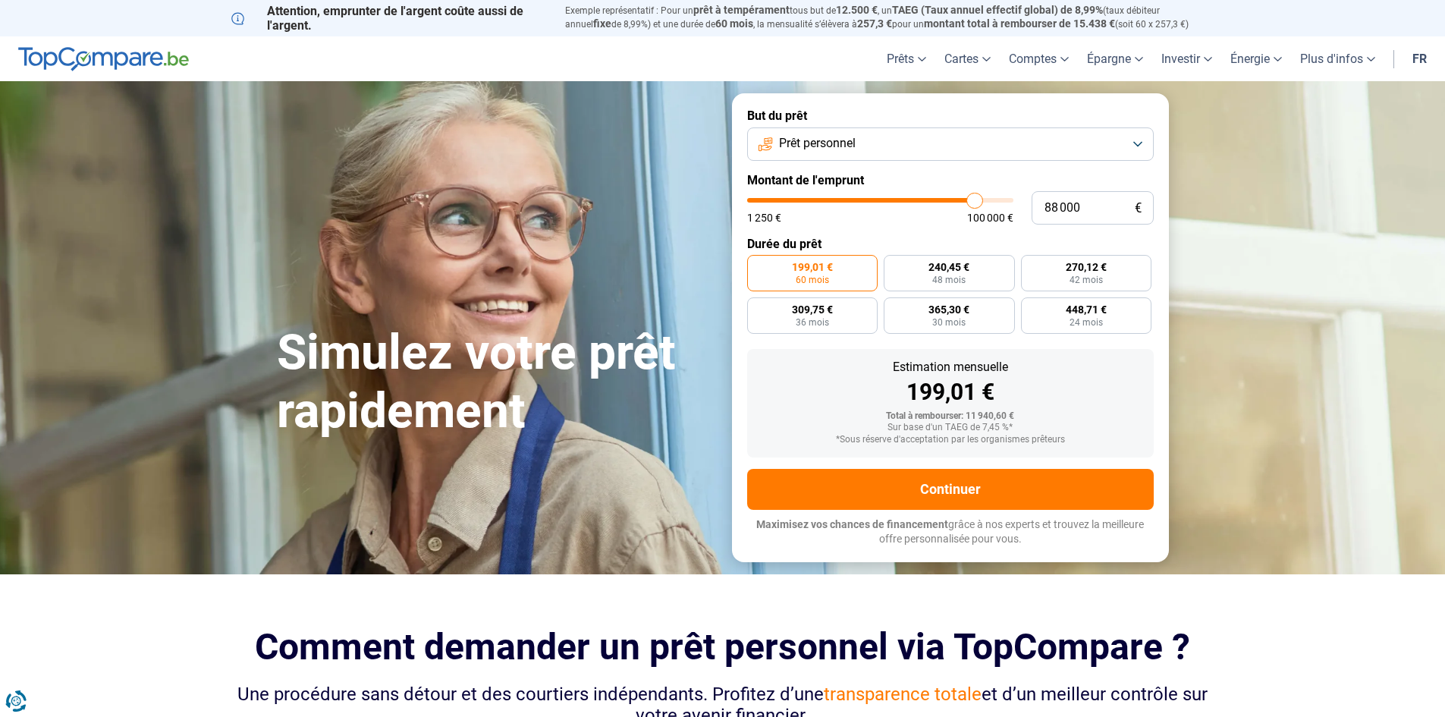
drag, startPoint x: 780, startPoint y: 196, endPoint x: 974, endPoint y: 218, distance: 195.3
type input "88000"
click at [974, 202] on input "range" at bounding box center [880, 200] width 266 height 5
radio input "false"
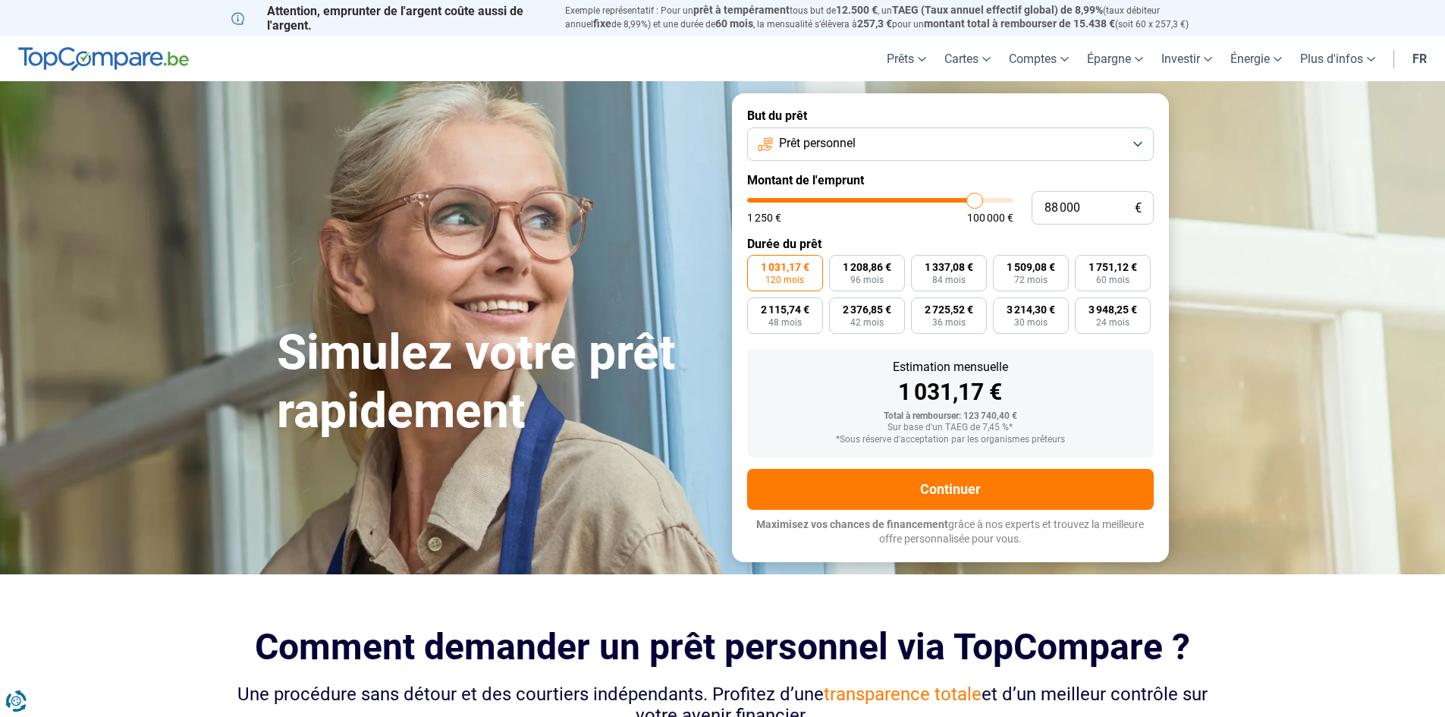
type input "91 750"
type input "91750"
type input "94 500"
type input "94500"
type input "97 750"
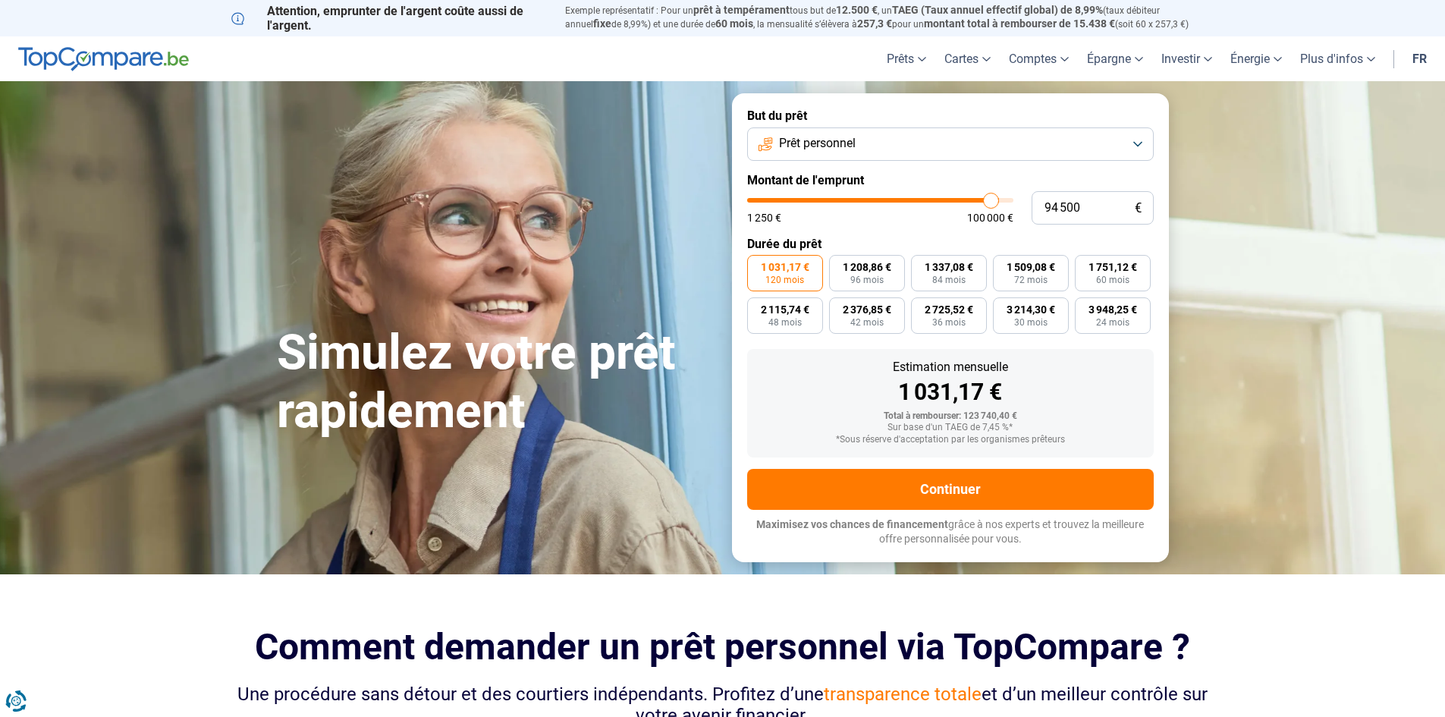
type input "97750"
type input "100 000"
drag, startPoint x: 978, startPoint y: 196, endPoint x: 1049, endPoint y: 202, distance: 70.8
type input "100000"
click at [1013, 202] on input "range" at bounding box center [880, 200] width 266 height 5
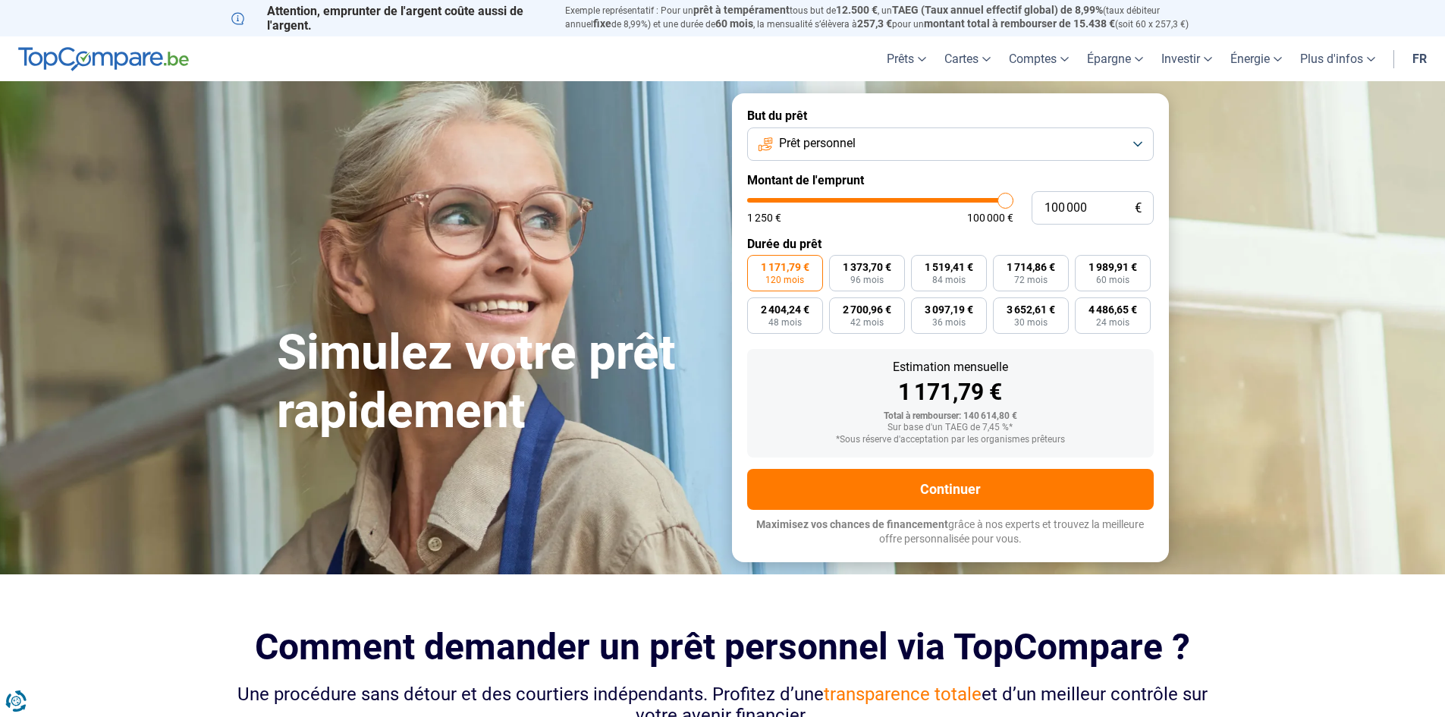
click at [1037, 155] on button "Prêt personnel" at bounding box center [950, 143] width 406 height 33
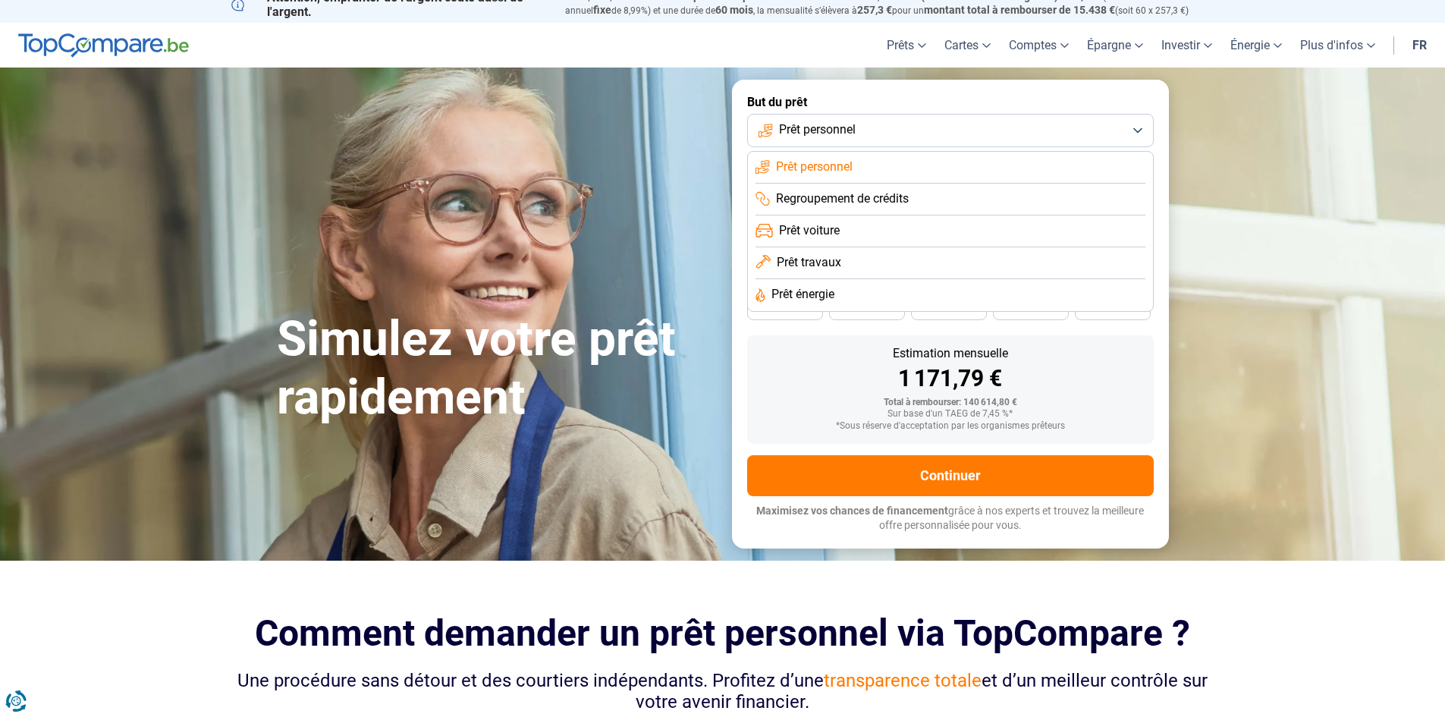
scroll to position [13, 0]
click at [814, 260] on span "Prêt travaux" at bounding box center [808, 263] width 64 height 17
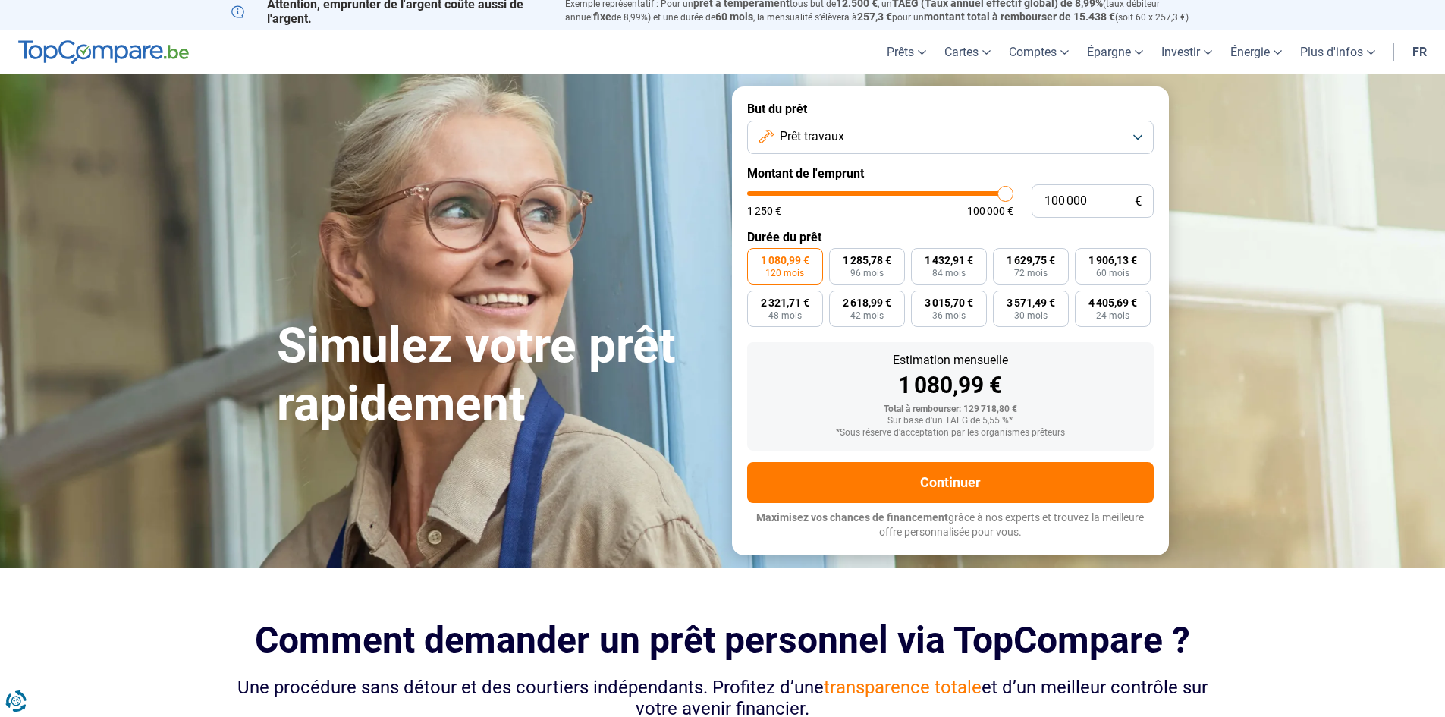
scroll to position [0, 0]
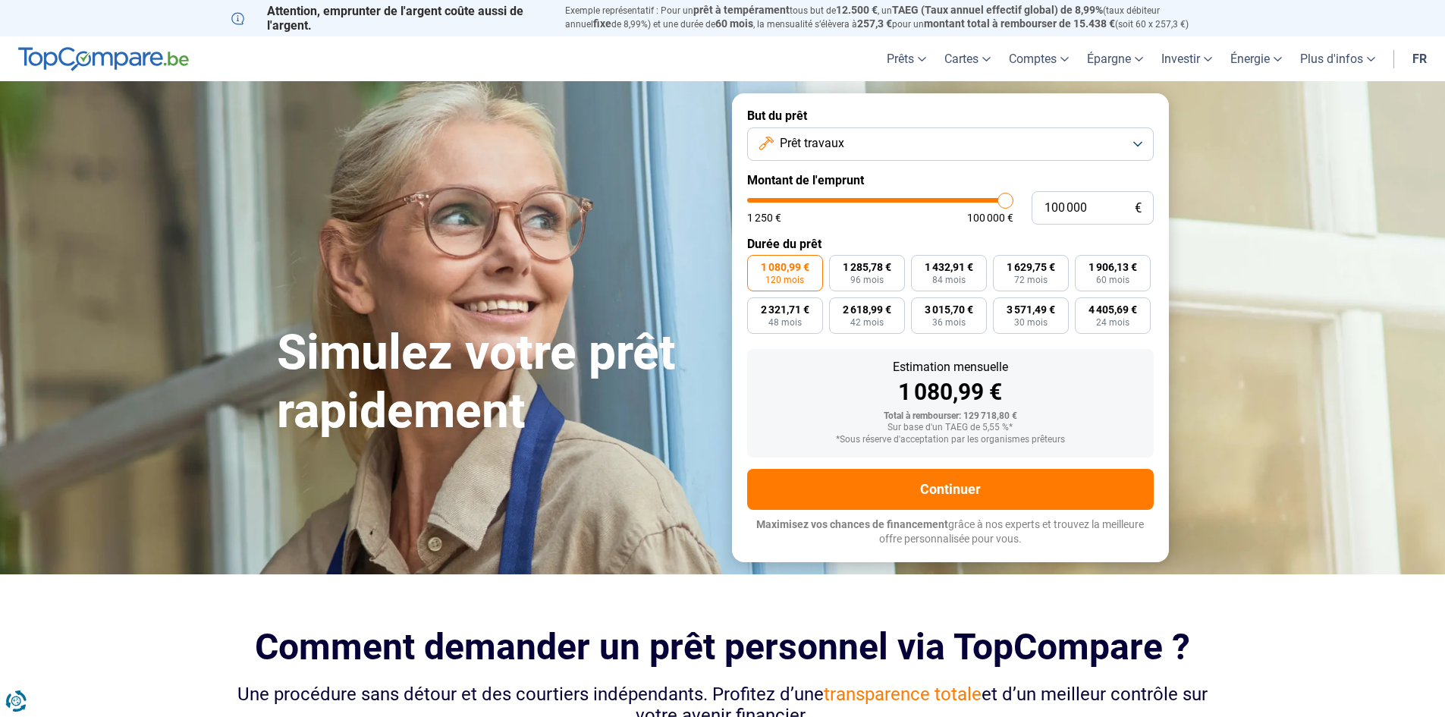
drag, startPoint x: 1005, startPoint y: 196, endPoint x: 1018, endPoint y: 201, distance: 13.9
click at [1013, 201] on input "range" at bounding box center [880, 200] width 266 height 5
